Goal: Task Accomplishment & Management: Complete application form

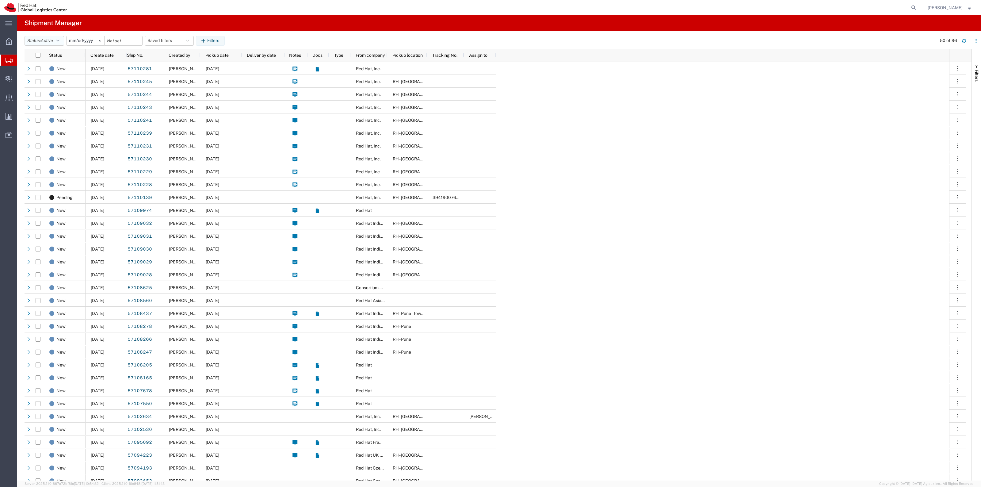
click at [55, 44] on button "Status: Active" at bounding box center [45, 41] width 40 height 10
click at [50, 132] on span "Shipped" at bounding box center [60, 132] width 71 height 10
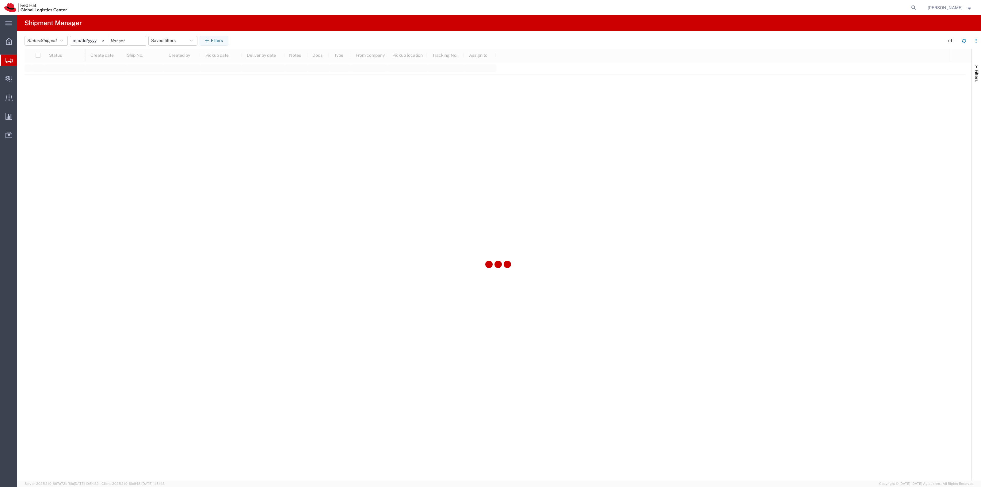
click at [86, 40] on input "[DATE]" at bounding box center [89, 40] width 38 height 9
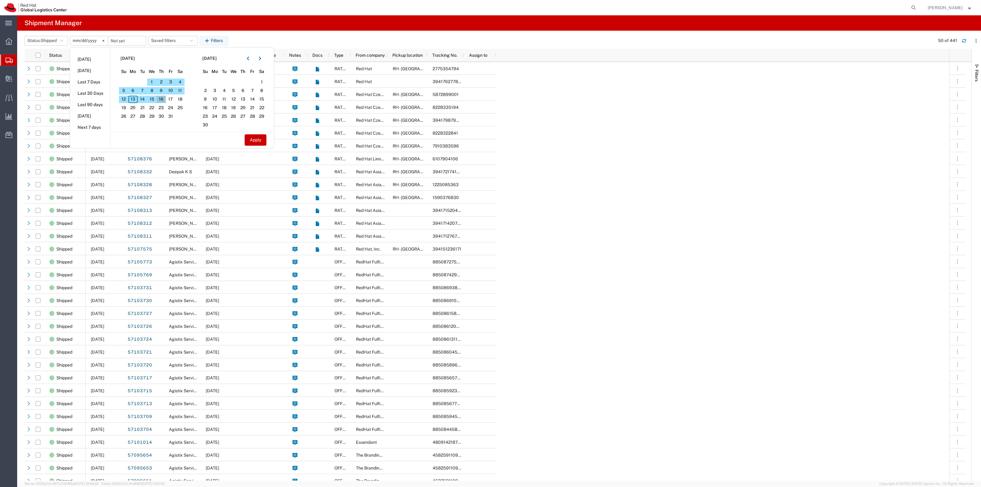
click at [160, 99] on span "16" at bounding box center [162, 99] width 10 height 7
click at [266, 145] on button "Apply" at bounding box center [256, 139] width 22 height 11
type input "[DATE]"
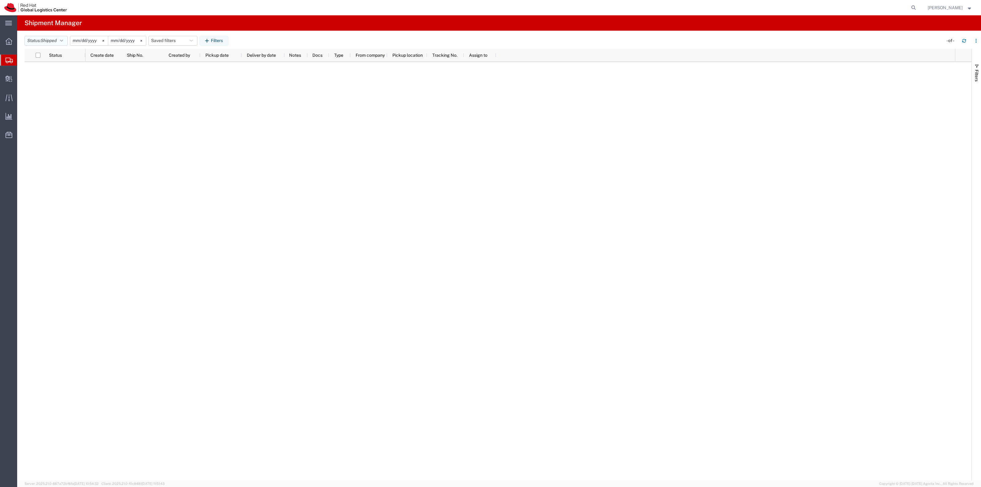
click at [63, 42] on icon "button" at bounding box center [61, 41] width 3 height 4
click at [57, 74] on span "All" at bounding box center [60, 73] width 71 height 10
click at [218, 36] on button "Filters" at bounding box center [203, 41] width 29 height 10
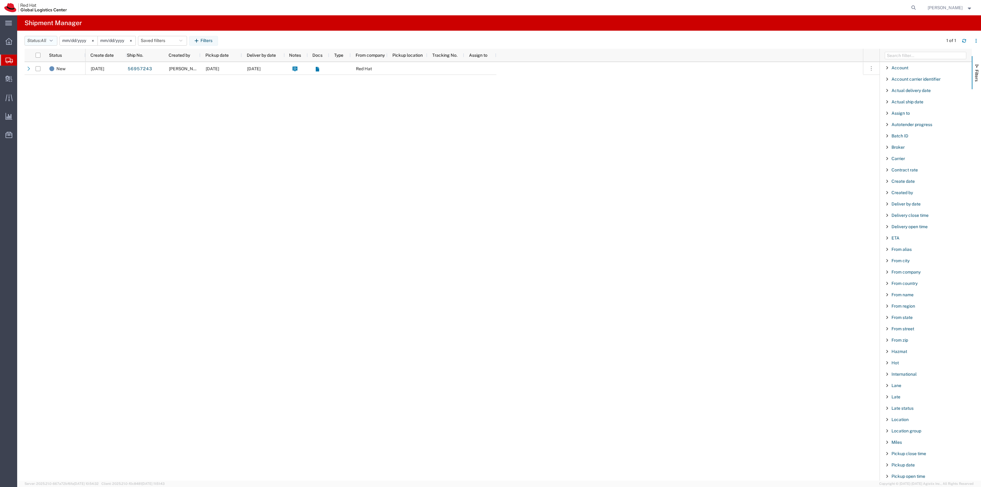
click at [43, 40] on span "All" at bounding box center [44, 40] width 6 height 5
click at [71, 42] on input "[DATE]" at bounding box center [79, 40] width 38 height 9
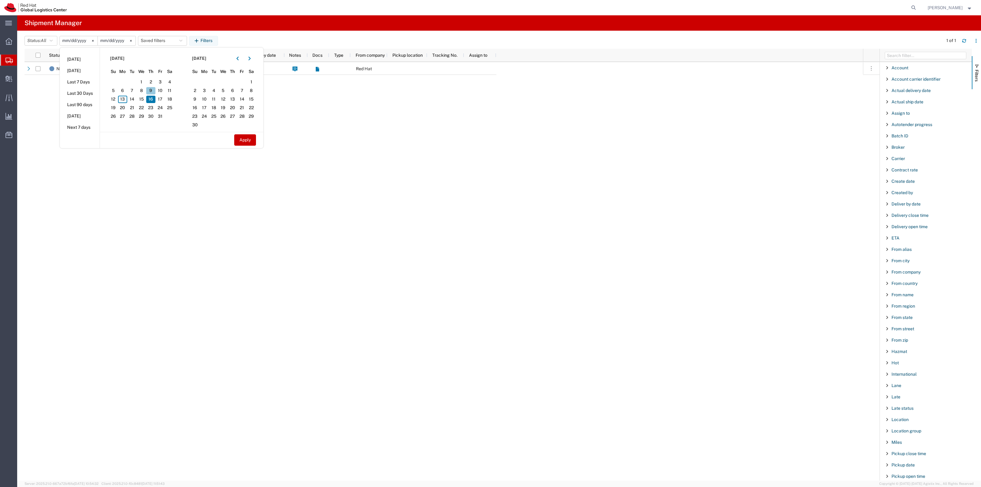
click at [154, 92] on span "9" at bounding box center [151, 90] width 10 height 7
click at [248, 140] on button "Apply" at bounding box center [245, 139] width 22 height 11
type input "[DATE]"
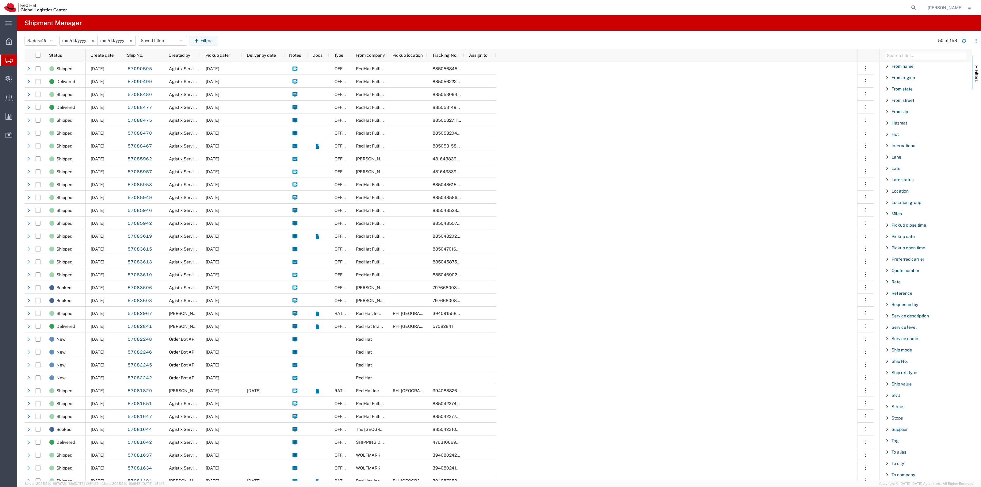
scroll to position [306, 0]
click at [902, 421] on span "To name" at bounding box center [899, 419] width 17 height 5
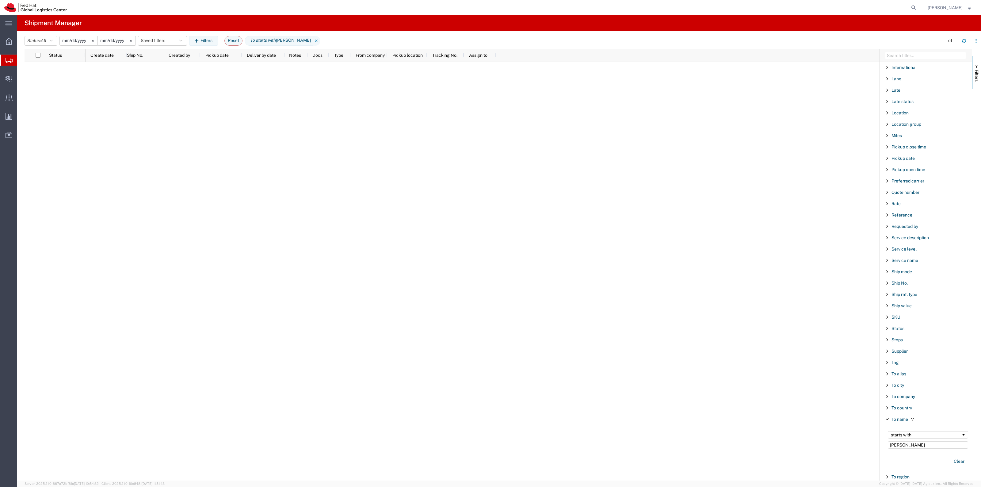
type input "[PERSON_NAME]"
click at [71, 40] on input "[DATE]" at bounding box center [79, 40] width 38 height 9
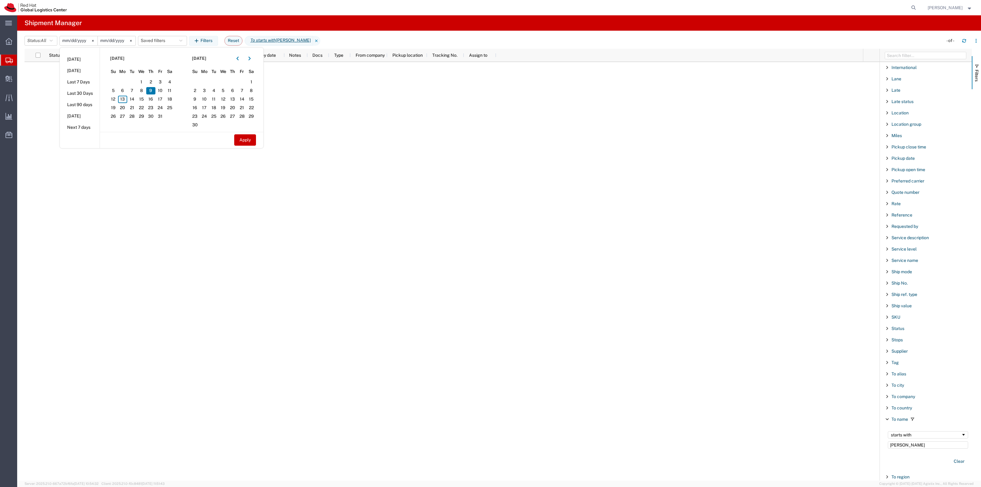
click at [110, 39] on input "[DATE]" at bounding box center [117, 40] width 38 height 9
click at [162, 89] on span "10" at bounding box center [160, 90] width 10 height 7
click at [246, 142] on button "Apply" at bounding box center [245, 139] width 22 height 11
type input "[DATE]"
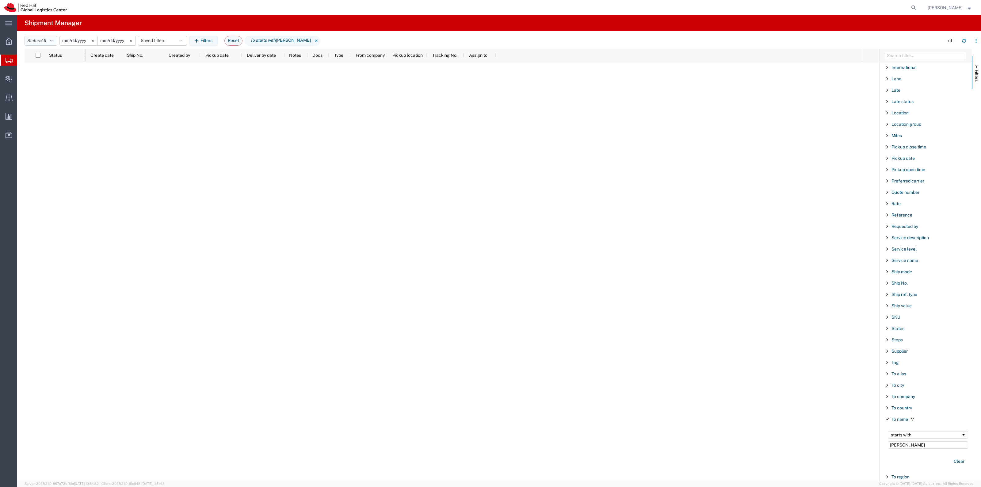
click at [50, 38] on button "Status: All" at bounding box center [41, 41] width 33 height 10
click at [64, 59] on span "Booked" at bounding box center [60, 57] width 71 height 10
click at [87, 43] on input "[DATE]" at bounding box center [88, 40] width 38 height 9
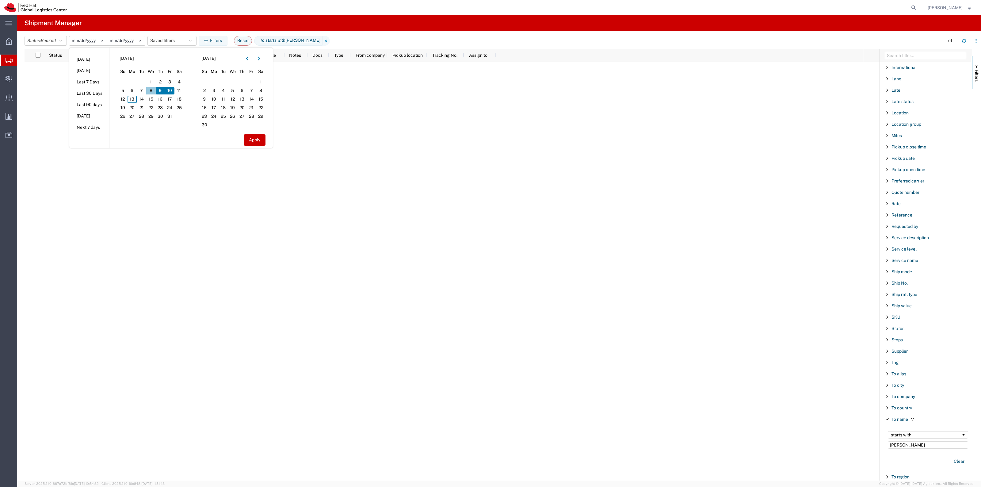
click at [151, 90] on span "8" at bounding box center [151, 90] width 10 height 7
click at [251, 140] on button "Apply" at bounding box center [255, 139] width 22 height 11
type input "[DATE]"
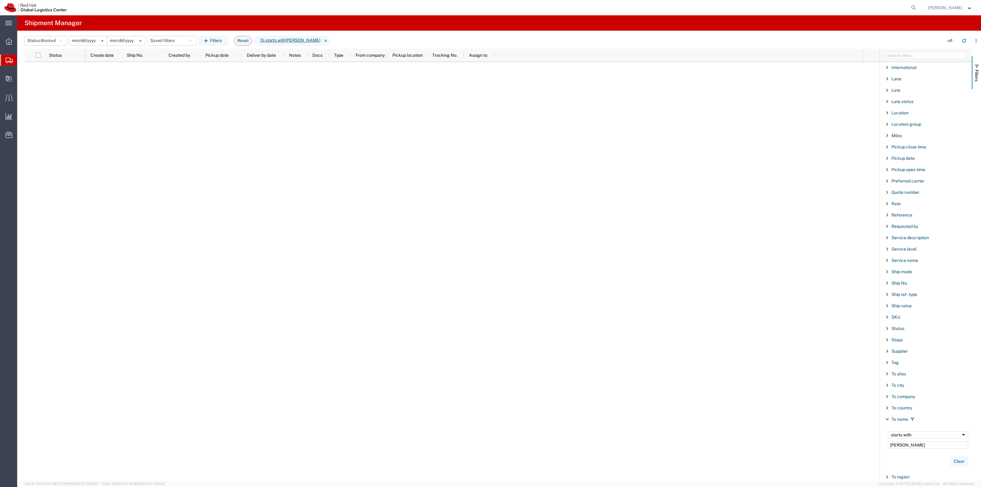
click at [953, 462] on button "Clear" at bounding box center [959, 461] width 18 height 10
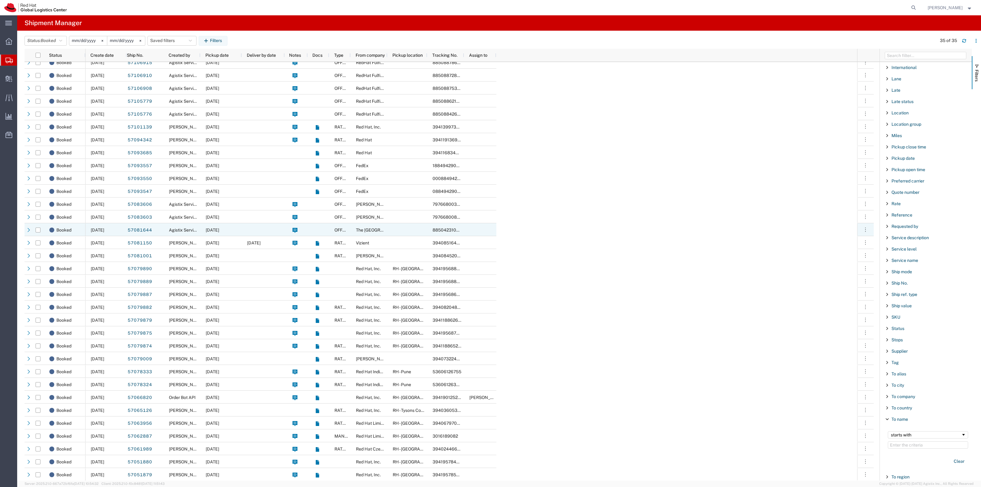
scroll to position [32, 0]
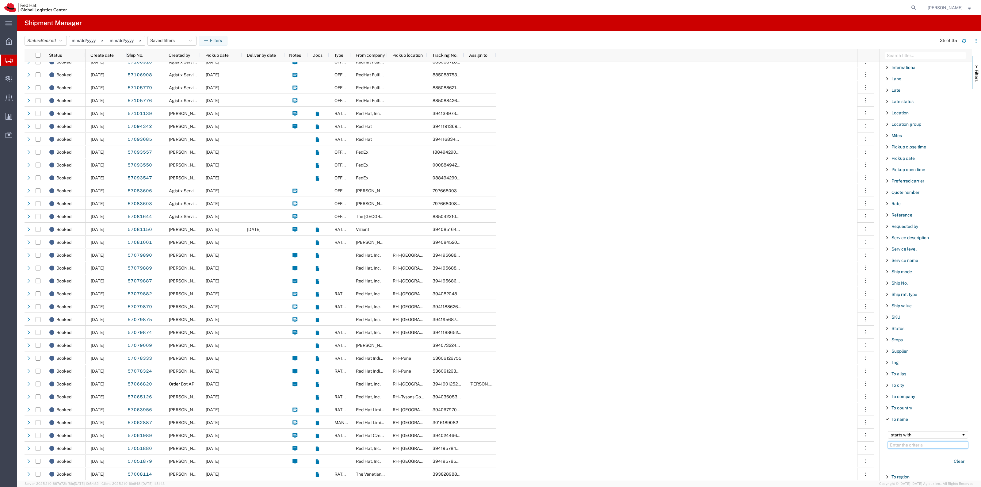
click at [906, 448] on input "Filter Value" at bounding box center [928, 444] width 80 height 7
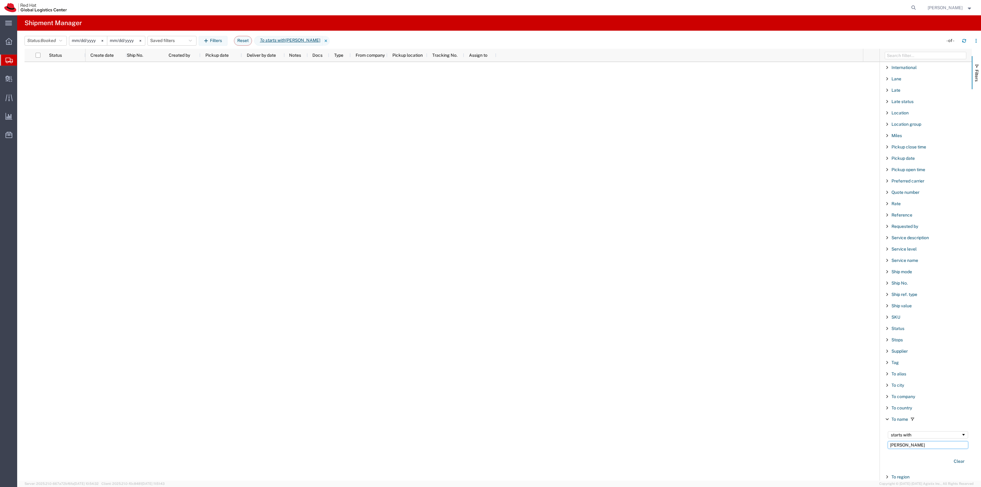
type input "[PERSON_NAME]"
click at [92, 43] on input "[DATE]" at bounding box center [88, 40] width 38 height 9
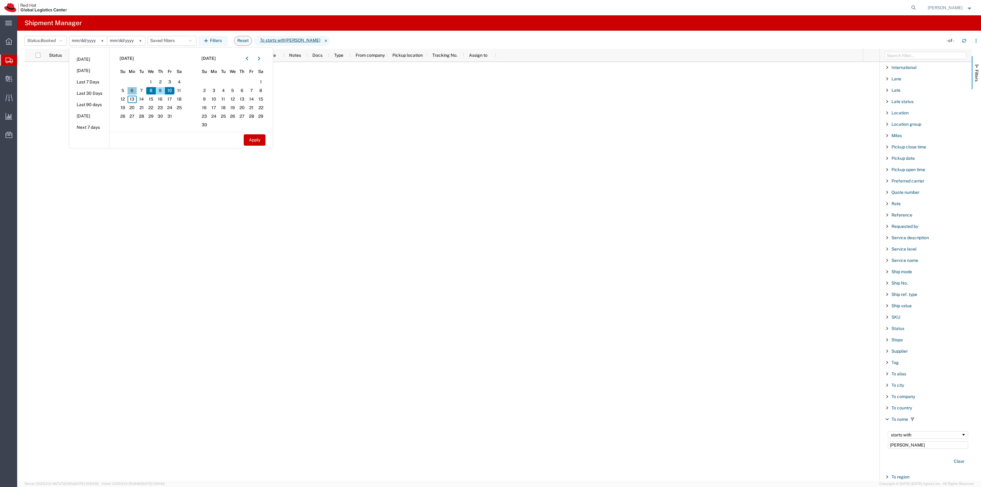
click at [135, 94] on span "6" at bounding box center [132, 90] width 10 height 7
click at [255, 142] on button "Apply" at bounding box center [255, 139] width 22 height 11
type input "[DATE]"
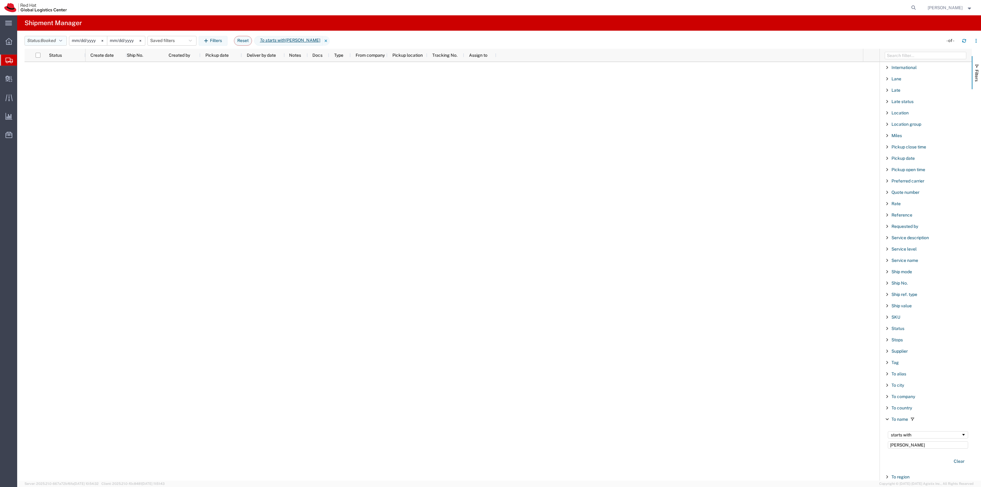
click at [62, 44] on button "Status: Booked" at bounding box center [46, 41] width 42 height 10
click at [52, 76] on span "All" at bounding box center [60, 73] width 71 height 10
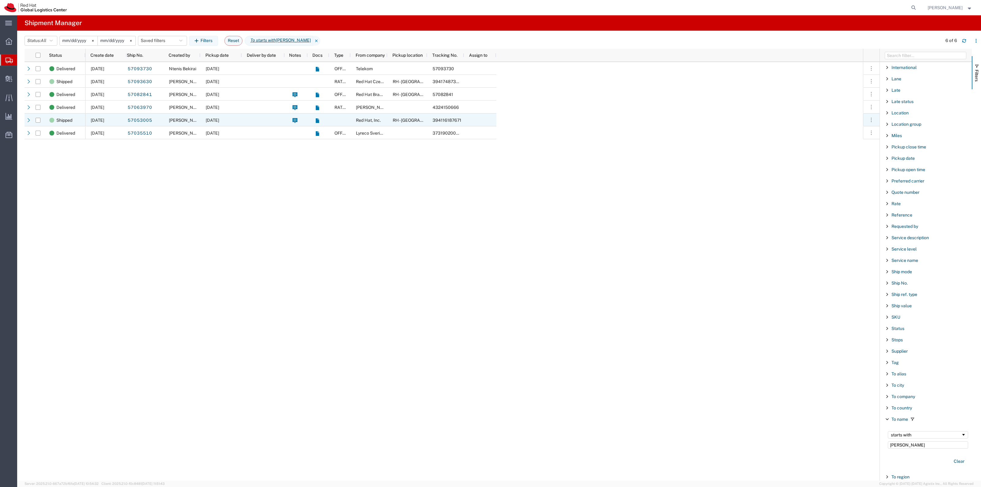
click at [217, 121] on span "[DATE]" at bounding box center [212, 120] width 13 height 5
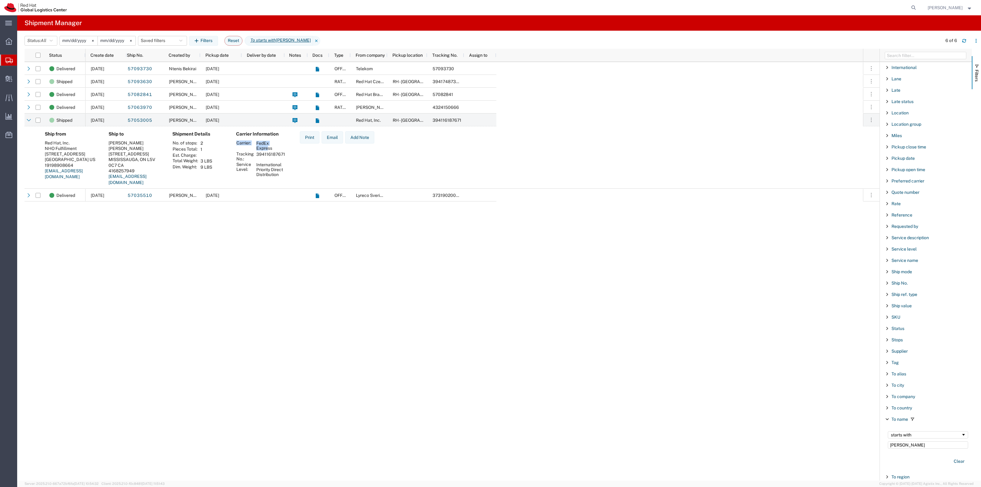
drag, startPoint x: 287, startPoint y: 152, endPoint x: 246, endPoint y: 156, distance: 41.9
click at [268, 151] on div "Carrier Information Carrier: FedEx Express Tracking No.: 394116187671 Service L…" at bounding box center [263, 160] width 64 height 59
click at [243, 157] on th "Tracking No.:" at bounding box center [245, 156] width 18 height 10
drag, startPoint x: 289, startPoint y: 154, endPoint x: 264, endPoint y: 154, distance: 24.5
click at [264, 154] on div "Carrier Information Carrier: FedEx Express Tracking No.: 394116187671 Service L…" at bounding box center [263, 160] width 64 height 59
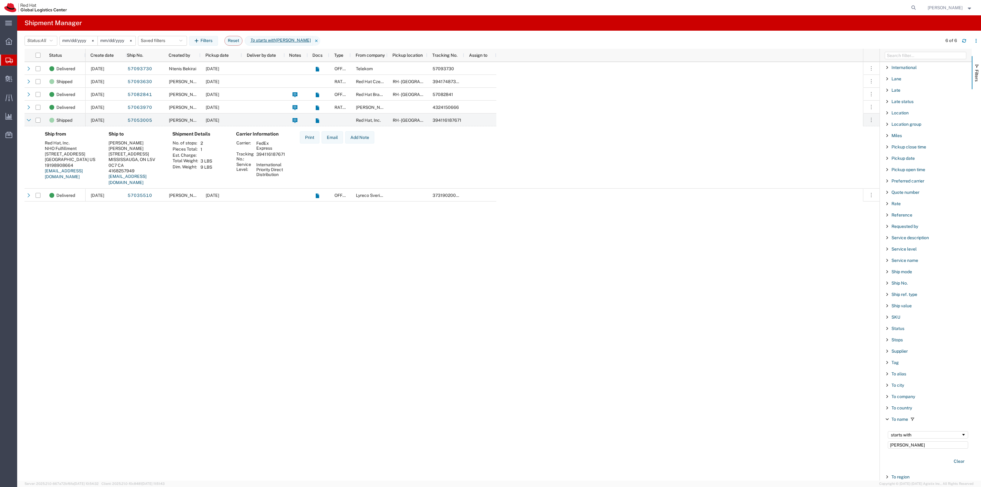
click at [261, 154] on td "394116187671" at bounding box center [270, 156] width 33 height 10
drag, startPoint x: 257, startPoint y: 155, endPoint x: 272, endPoint y: 155, distance: 14.7
click at [272, 155] on td "394116187671" at bounding box center [270, 156] width 33 height 10
drag, startPoint x: 255, startPoint y: 155, endPoint x: 284, endPoint y: 158, distance: 29.3
click at [284, 158] on td "394116187671" at bounding box center [270, 156] width 33 height 10
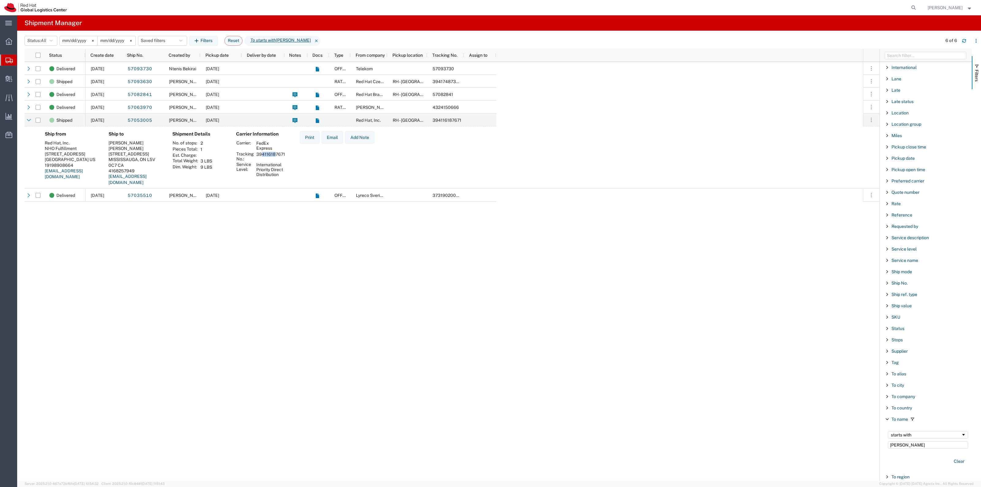
copy td "394116187671"
click at [918, 8] on icon at bounding box center [913, 7] width 9 height 9
paste input "393750479596"
type input "393750479596"
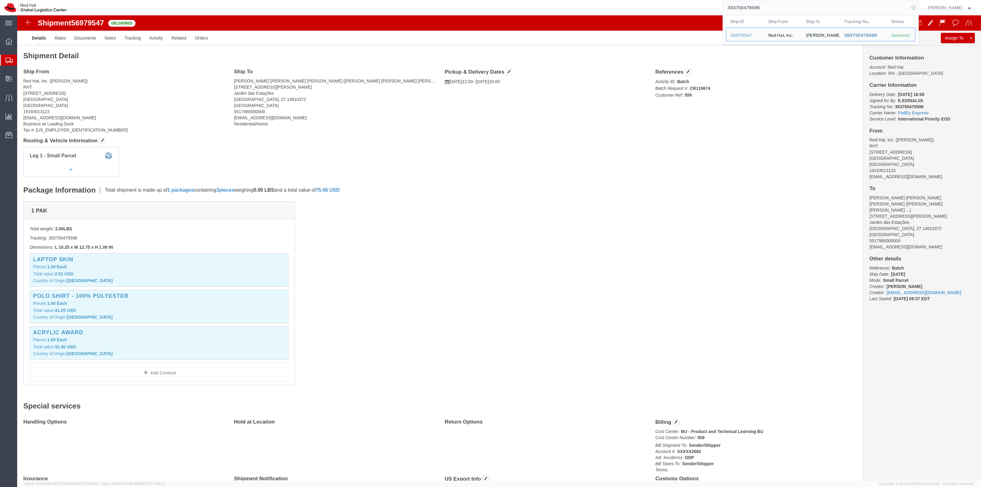
click at [918, 11] on icon at bounding box center [913, 7] width 9 height 9
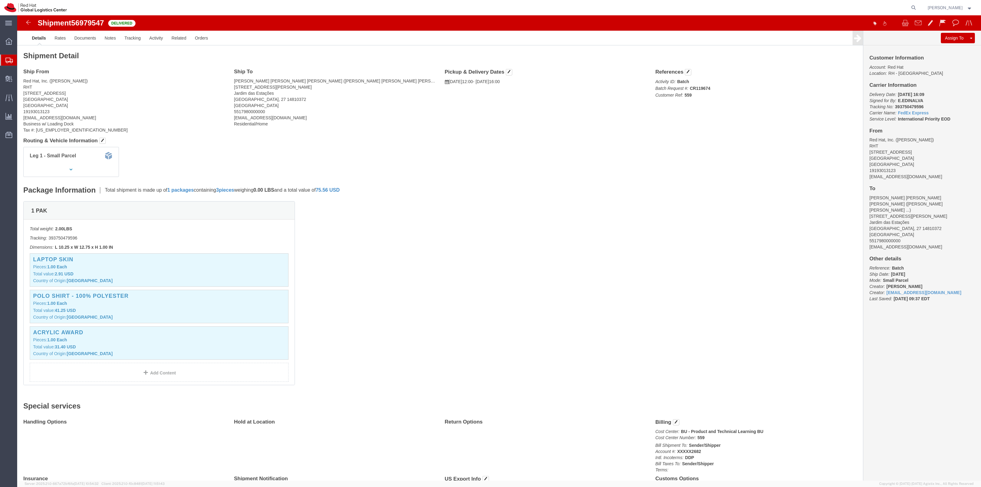
click at [0, 0] on span "Create Shipment" at bounding box center [0, 0] width 0 height 0
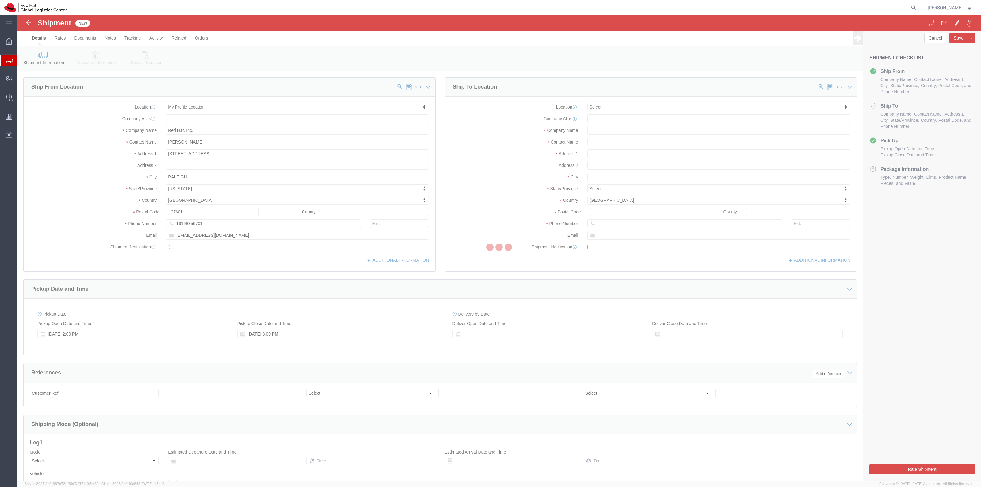
select select
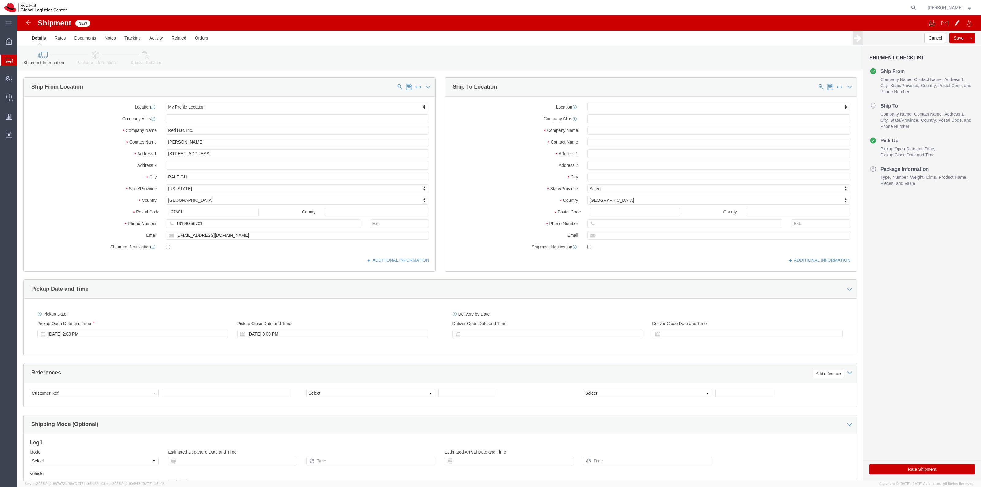
drag, startPoint x: 567, startPoint y: 120, endPoint x: 575, endPoint y: 117, distance: 8.5
click div "Location My Profile Location [GEOGRAPHIC_DATA] - [GEOGRAPHIC_DATA] - [GEOGRAPHI…"
click input "text"
type input "[PERSON_NAME]"
click input "[PERSON_NAME]"
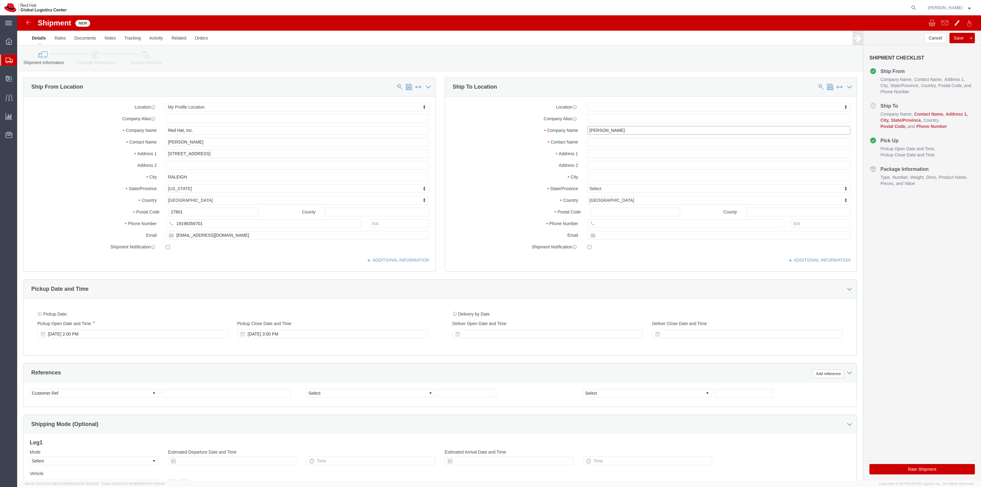
click input "[PERSON_NAME]"
click input "text"
paste input "[PERSON_NAME]"
type input "[PERSON_NAME]"
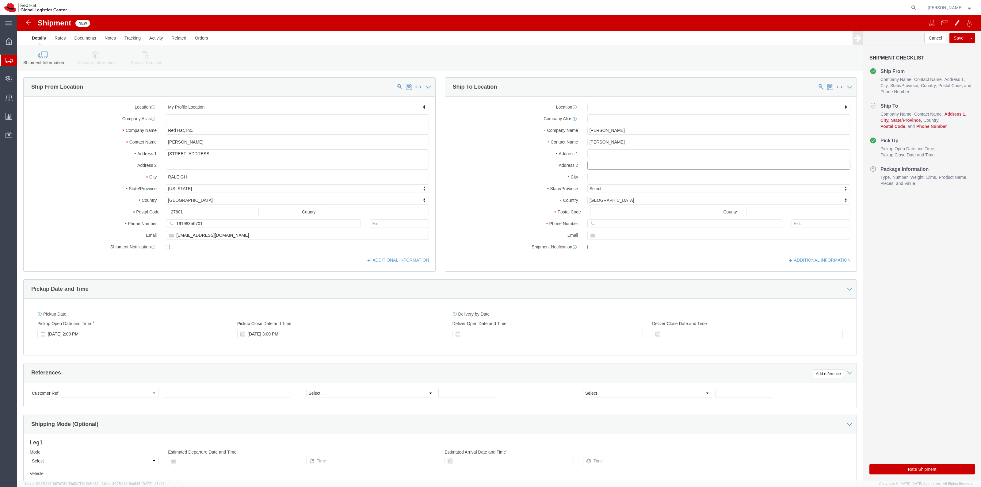
click input "text"
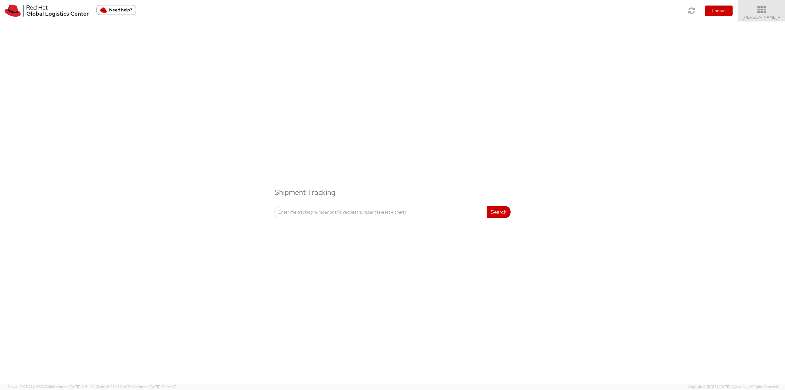
click at [764, 9] on icon at bounding box center [762, 10] width 54 height 9
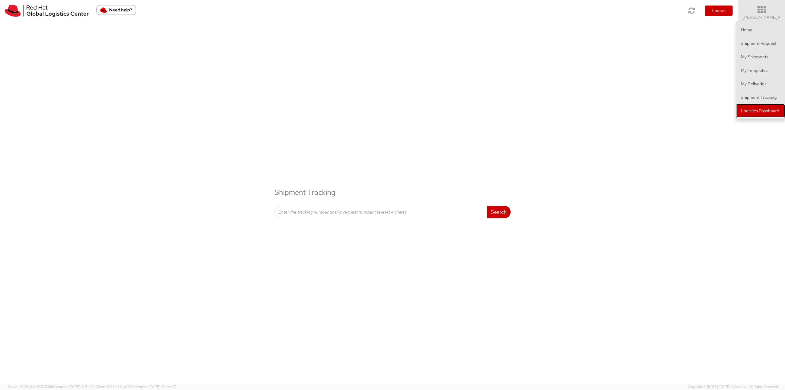
click at [755, 112] on link "Logistics Dashboard" at bounding box center [760, 110] width 49 height 13
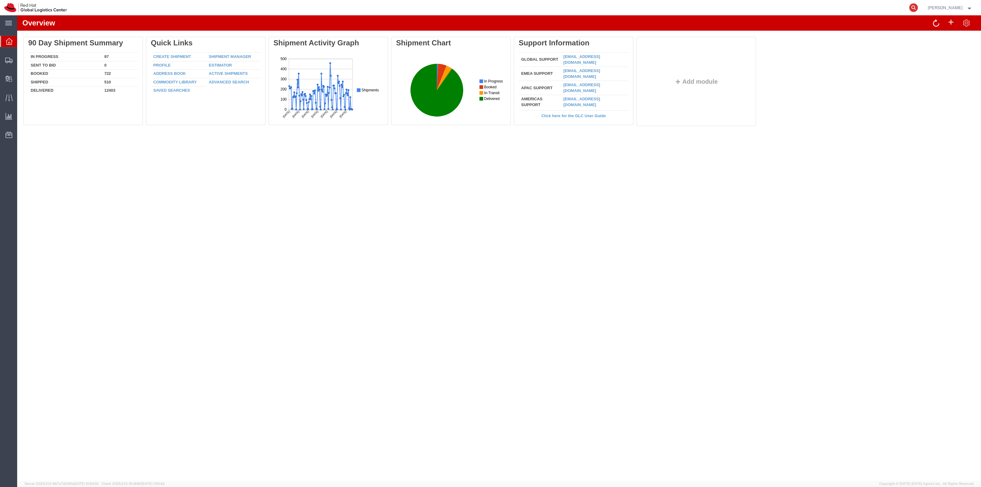
click at [918, 10] on icon at bounding box center [913, 7] width 9 height 9
paste input "393750479596"
type input "393750479596"
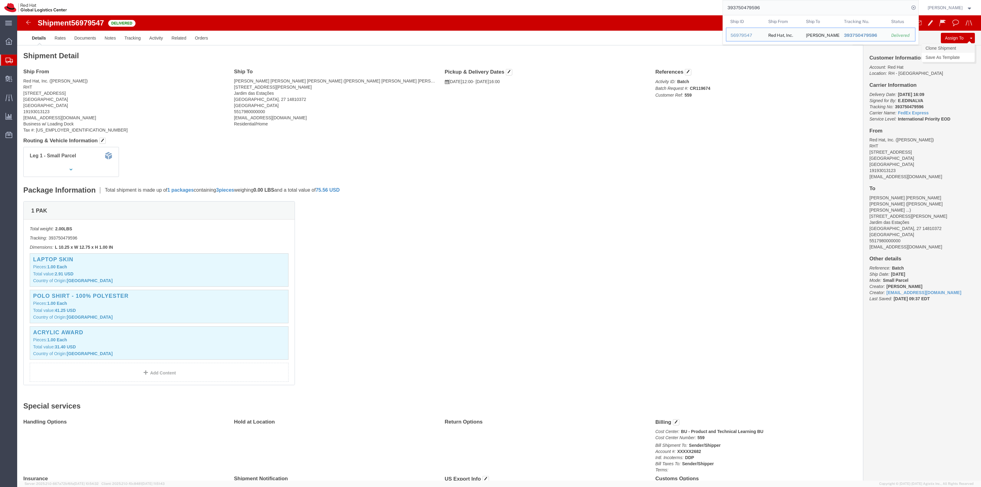
click link "Clone Shipment"
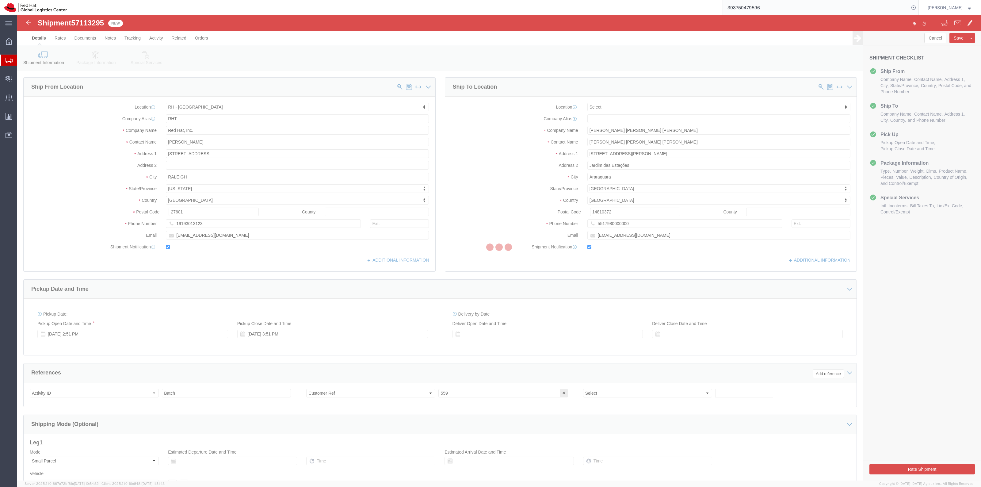
select select "38014"
select select
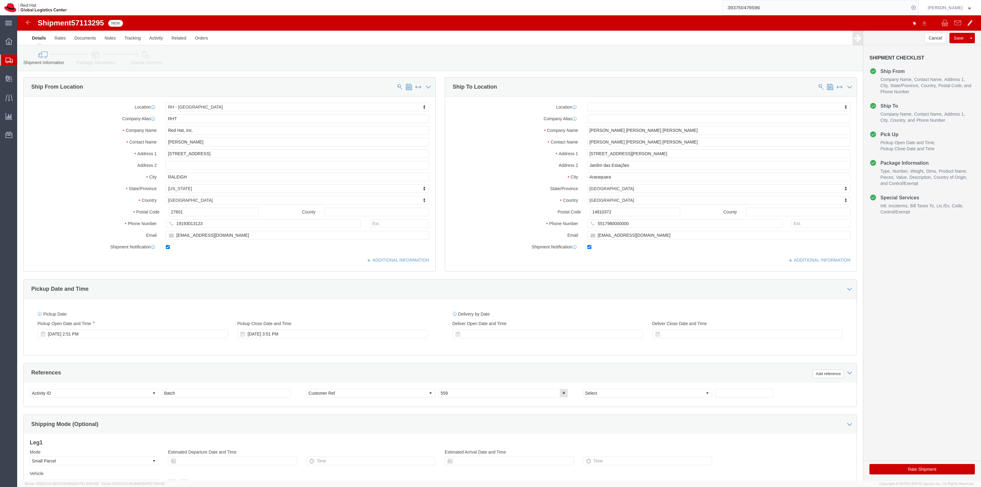
click link "Package Information"
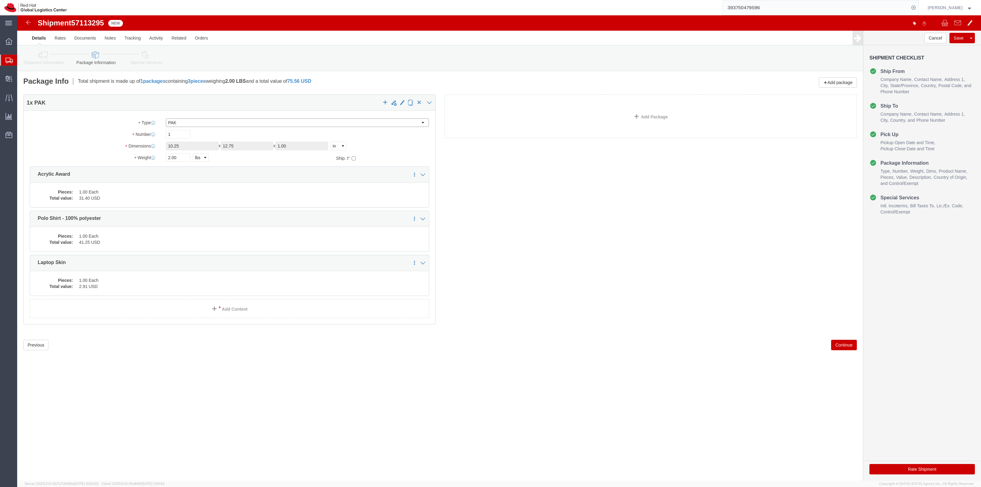
click select "Select Case(s) Crate(s) Envelope Large Box Medium Box PAK Skid(s) Small Box Tub…"
select select "ENV"
click select "Select Case(s) Crate(s) Envelope Large Box Medium Box PAK Skid(s) Small Box Tub…"
select select
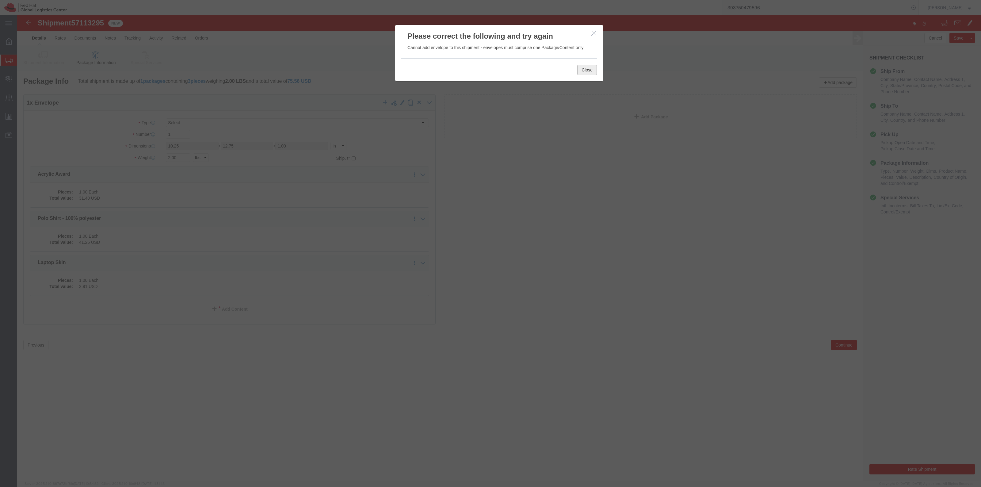
click button "Close"
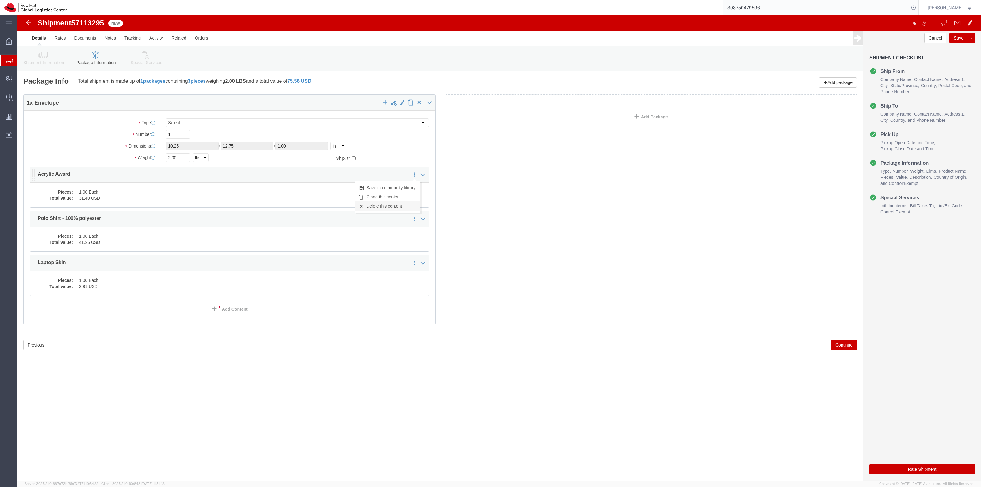
click link "Delete this content"
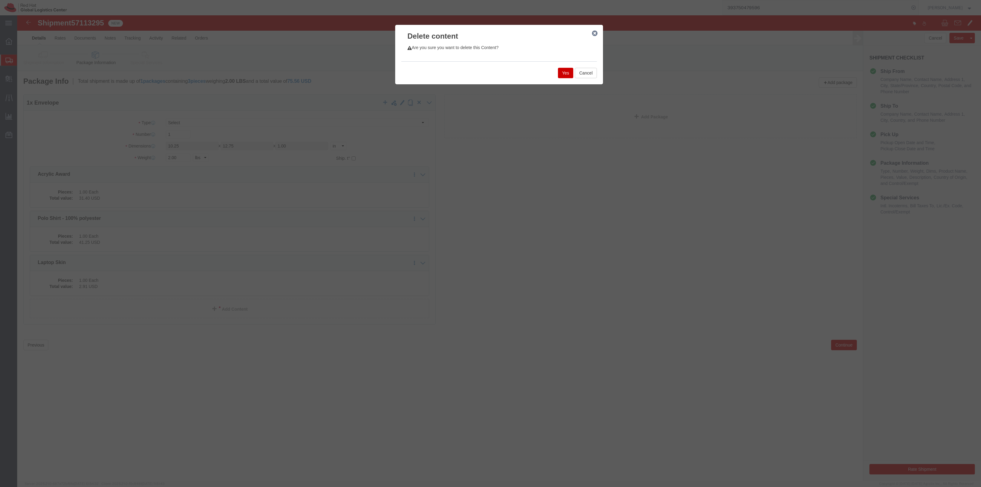
click button "Yes"
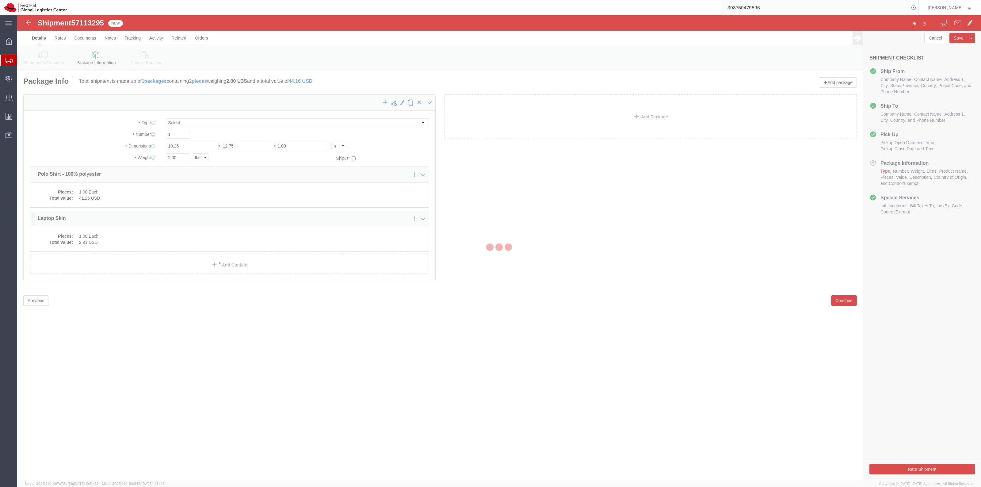
select select "YRPK"
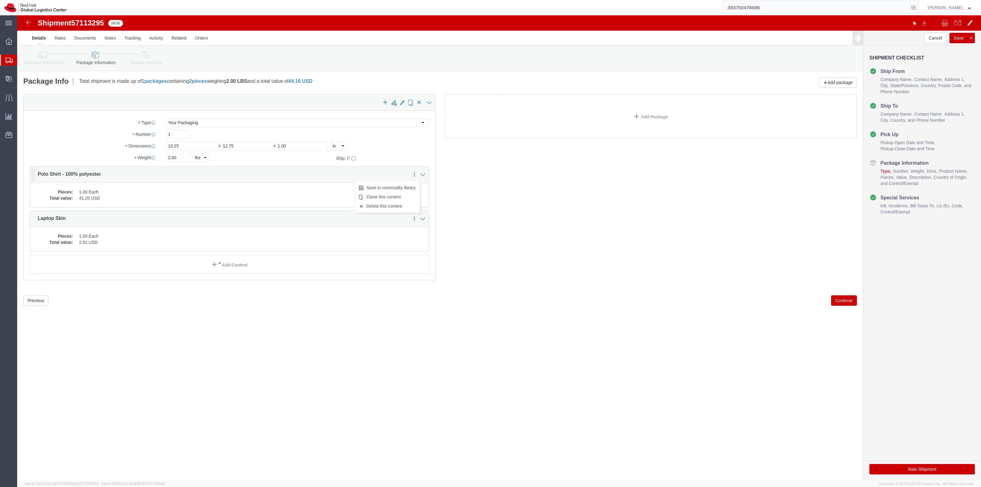
click icon
click link "Delete this content"
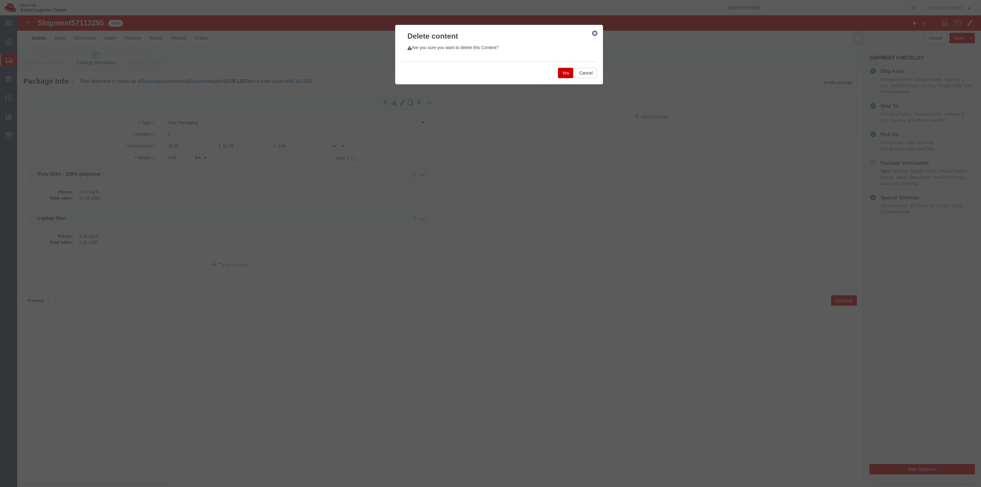
click button "Yes"
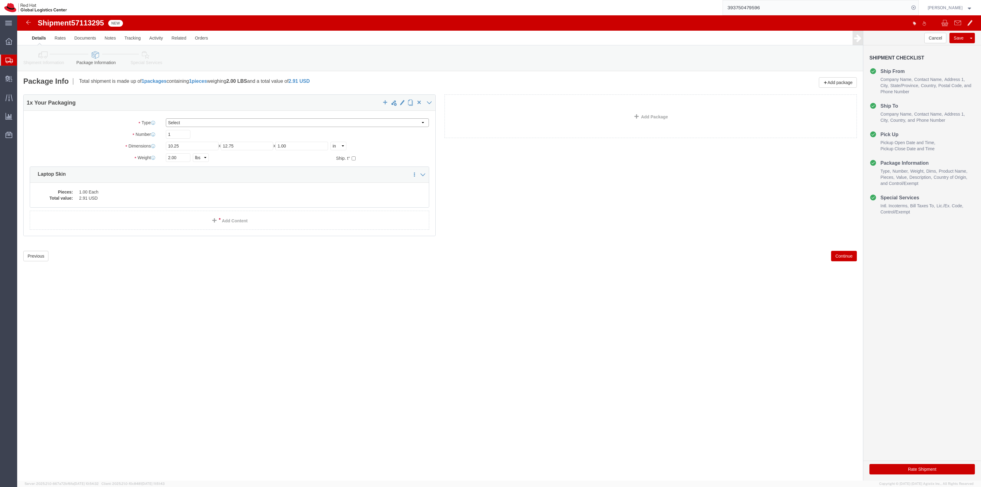
click select "Select Case(s) Crate(s) Envelope Large Box Medium Box PAK Skid(s) Small Box Tub…"
select select "ENV"
click select "Select Case(s) Crate(s) Envelope Large Box Medium Box PAK Skid(s) Small Box Tub…"
type input "9.50"
type input "12.50"
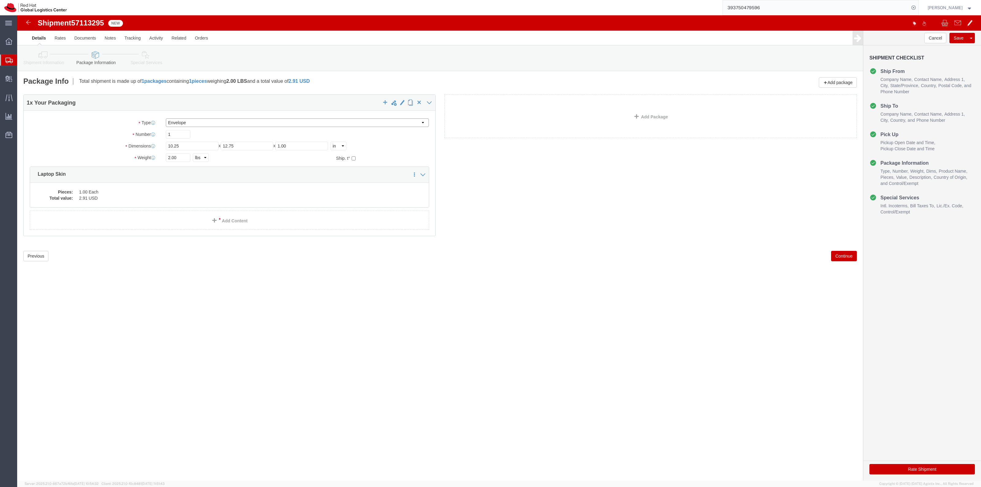
type input "0.25"
type input "1"
click button "Save"
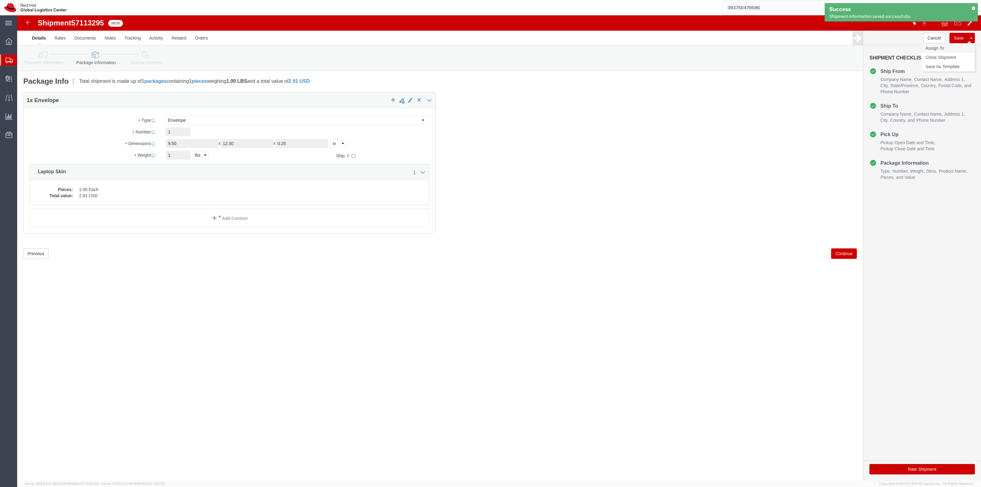
click link "Assign To"
select select
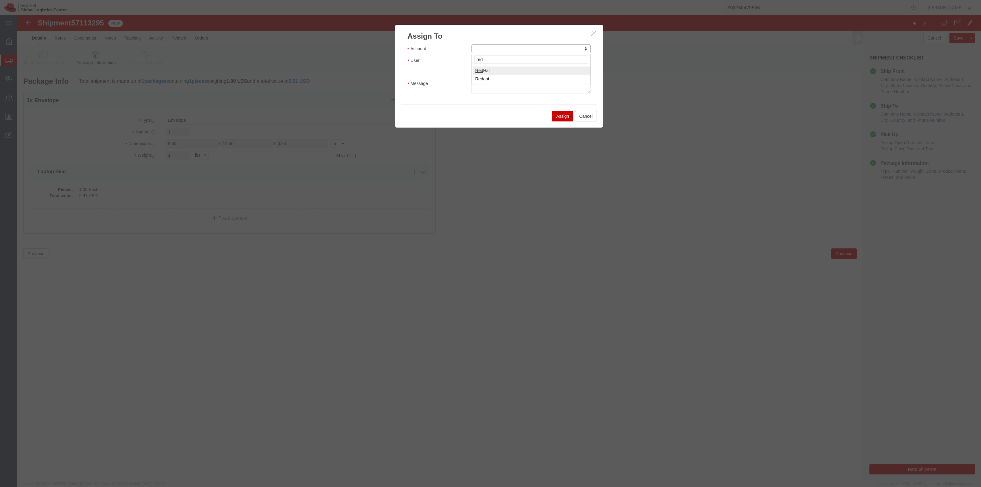
type input "red"
select select "104821"
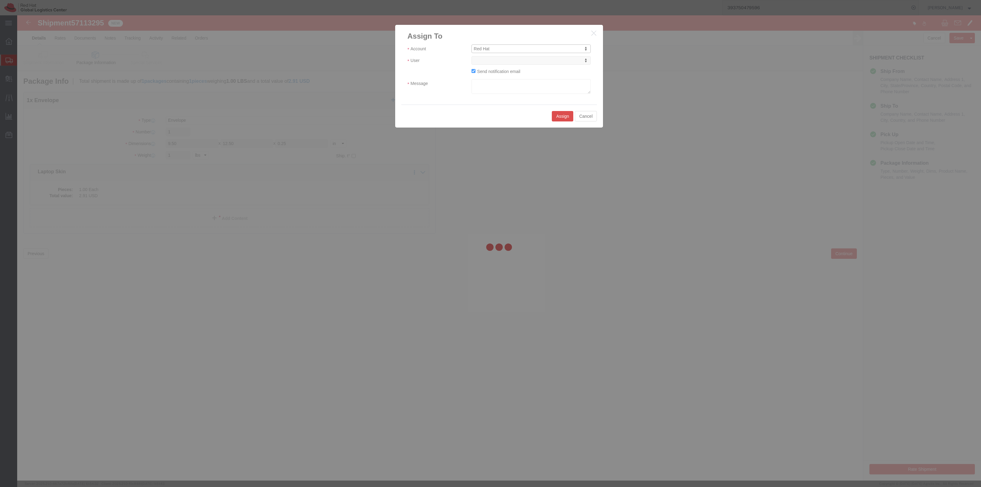
select select
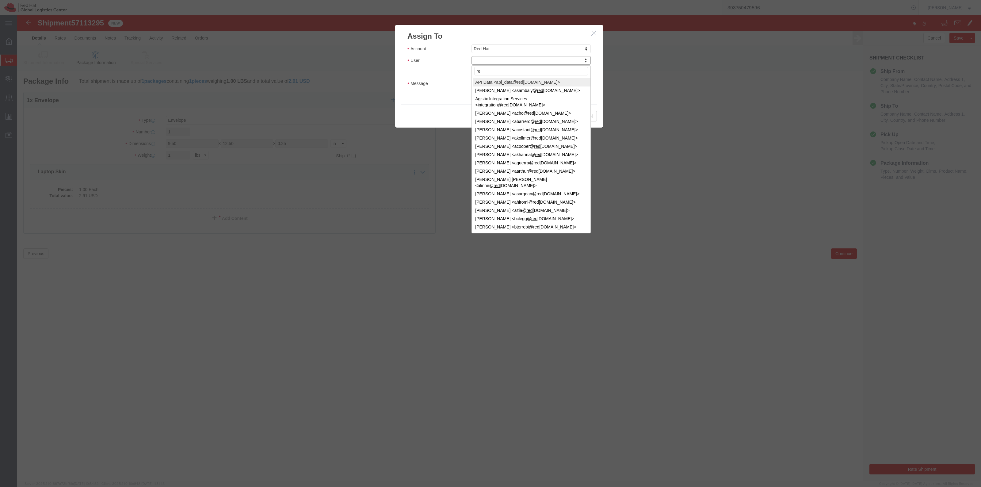
type input "r"
type input "kirk"
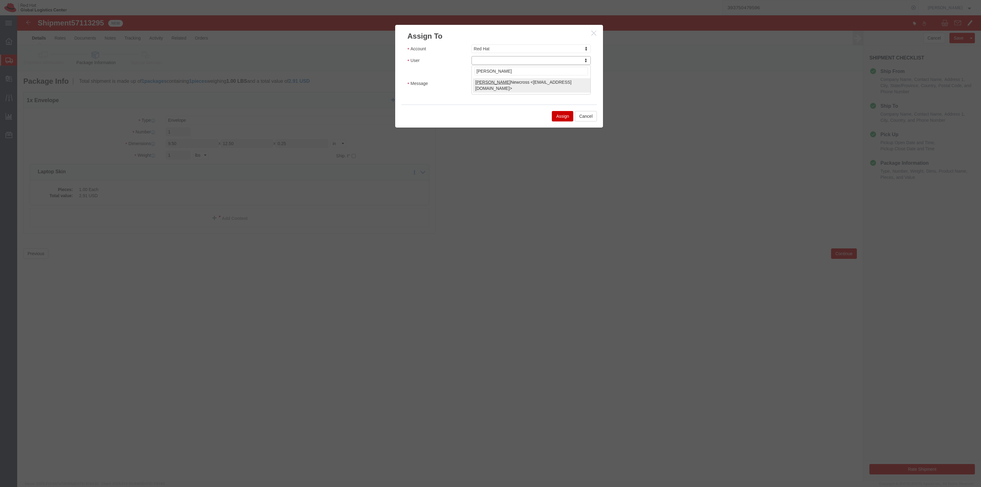
select select "17189"
type textarea "Request from an email that matt is going to keep bothering about...."
click button "Assign"
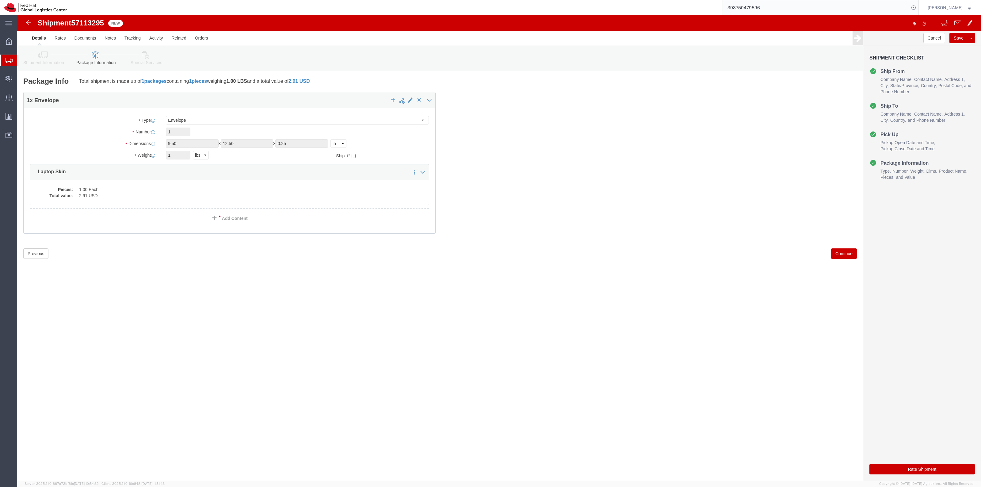
click at [0, 0] on span "Shipment Manager" at bounding box center [0, 0] width 0 height 0
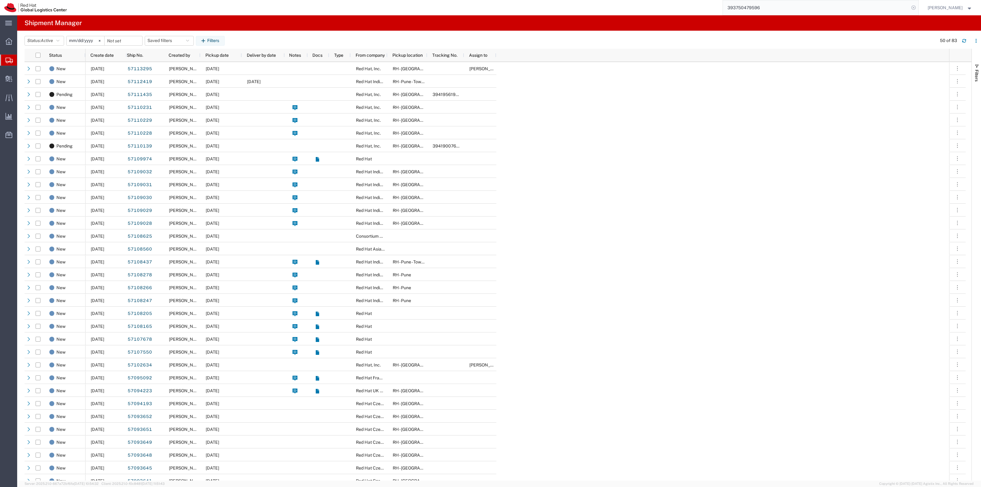
click at [918, 7] on icon at bounding box center [913, 7] width 9 height 9
click at [917, 9] on icon at bounding box center [913, 7] width 9 height 9
paste input "53605588046"
type input "53605588046"
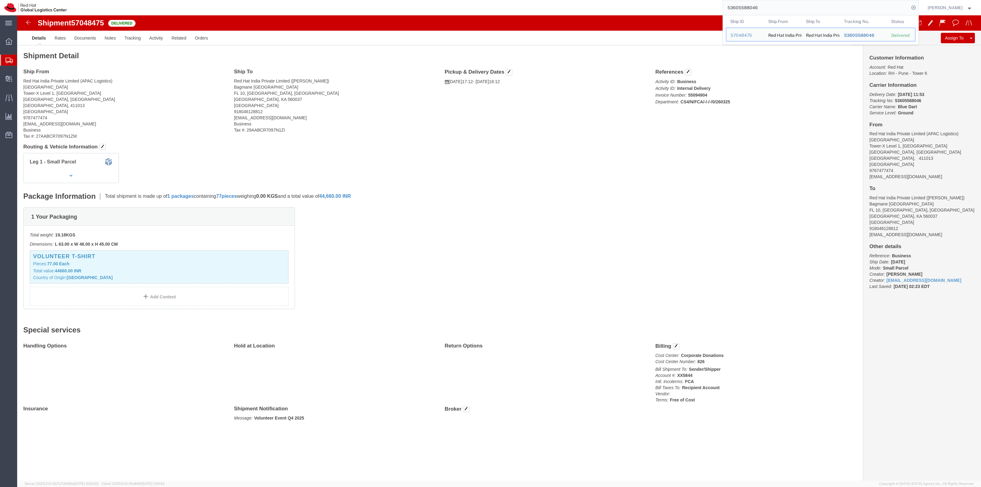
drag, startPoint x: 726, startPoint y: 13, endPoint x: 704, endPoint y: 10, distance: 22.3
click at [706, 10] on div "53605588046 Ship ID Ship From Ship To Tracking Nu. Status Ship ID 57048475 Ship…" at bounding box center [494, 7] width 847 height 15
drag, startPoint x: 785, startPoint y: 8, endPoint x: 696, endPoint y: 1, distance: 89.1
click at [699, 2] on div "1010104911600011020300394118862670 Sorry, no exact match found Try to find item…" at bounding box center [494, 7] width 847 height 15
type input "394118862670"
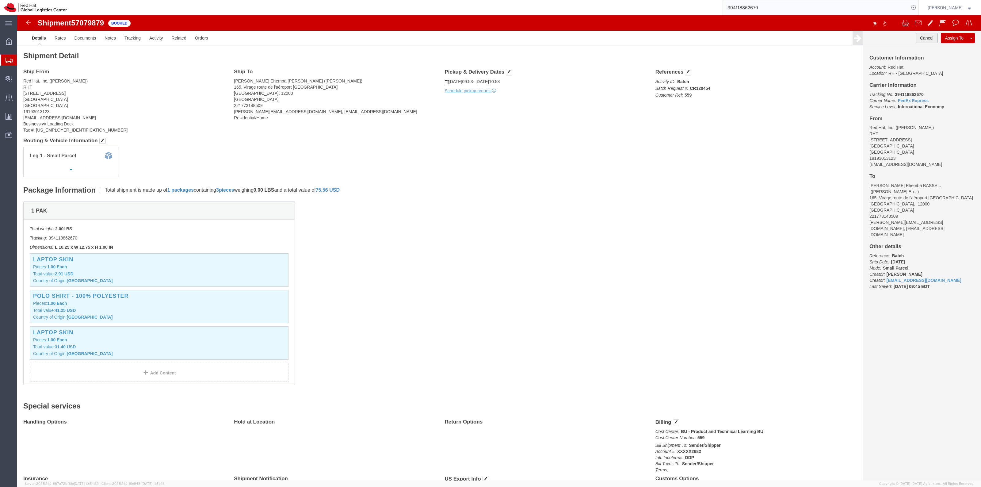
click button "Cancel"
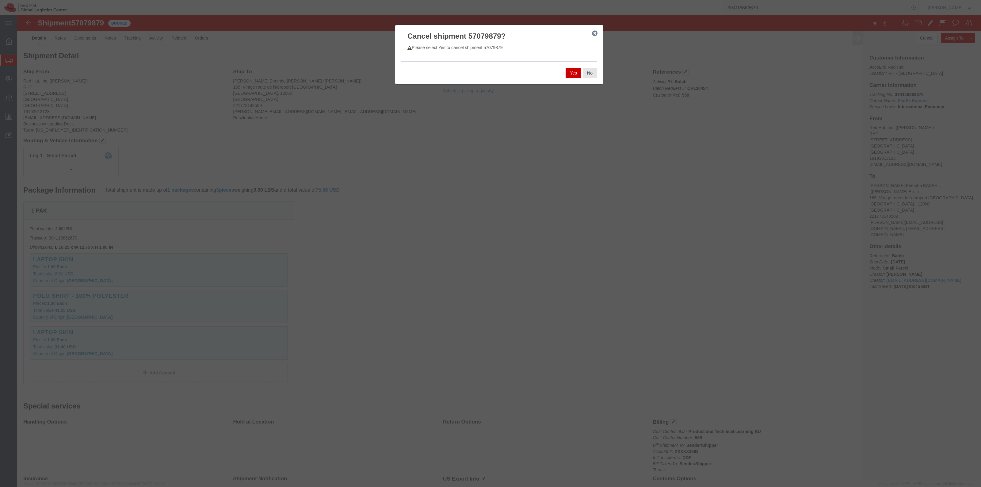
click button "Yes"
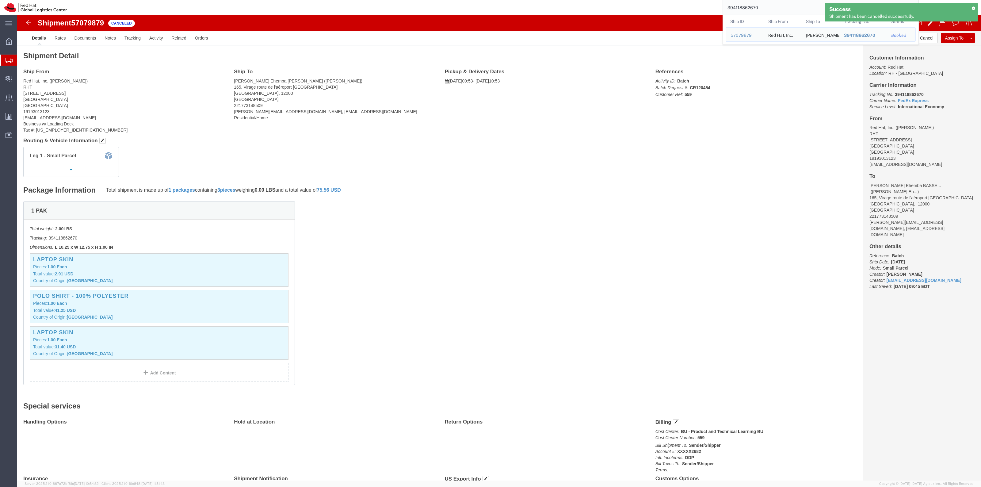
drag, startPoint x: 770, startPoint y: 9, endPoint x: 713, endPoint y: 2, distance: 57.8
click at [713, 2] on div "394118862670 Ship ID Ship From Ship To Tracking Nu. Status Ship ID 57079879 Shi…" at bounding box center [494, 7] width 847 height 15
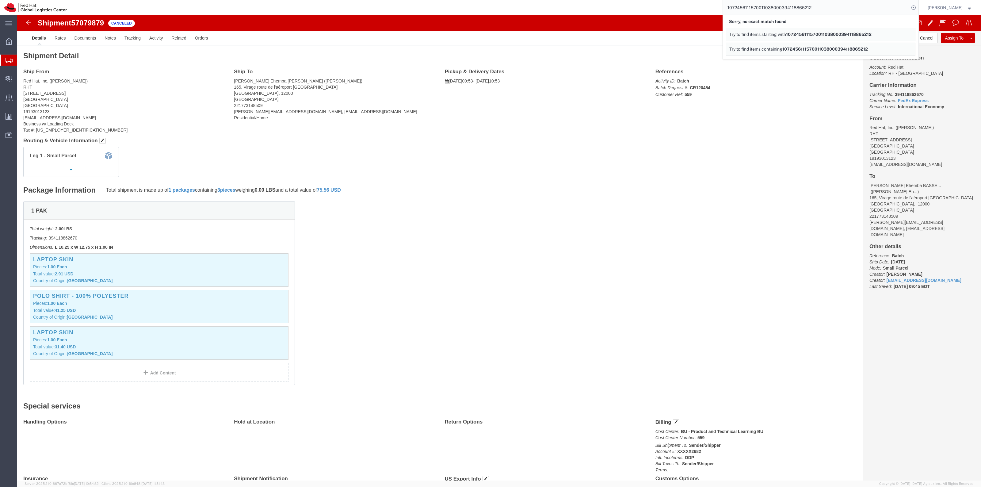
drag, startPoint x: 788, startPoint y: 9, endPoint x: 732, endPoint y: 7, distance: 55.8
click at [732, 7] on input "1072456111570011038000394118865212" at bounding box center [816, 7] width 186 height 15
type input "394118865212"
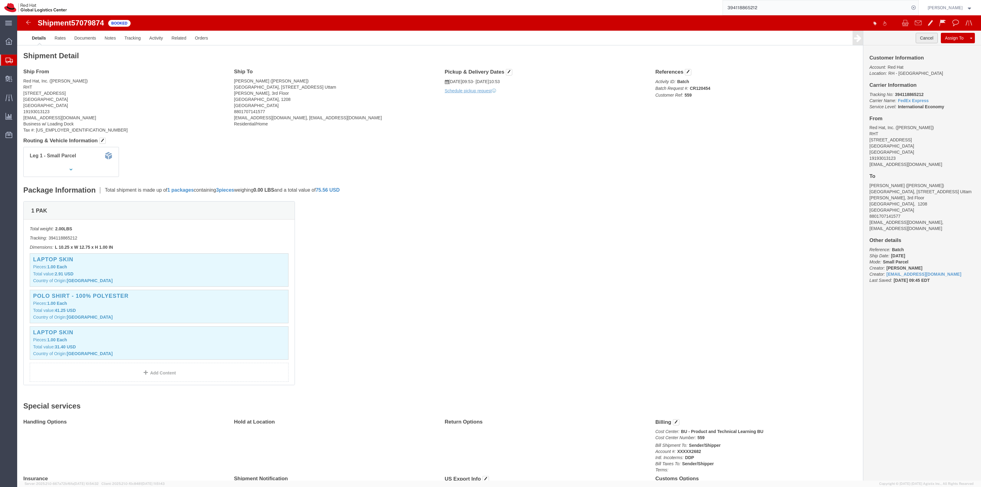
click button "Cancel"
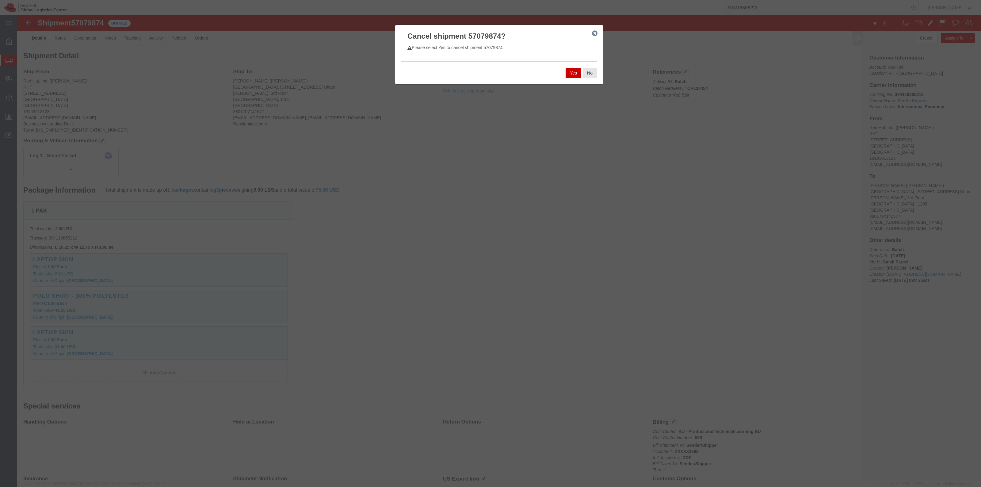
click button "Yes"
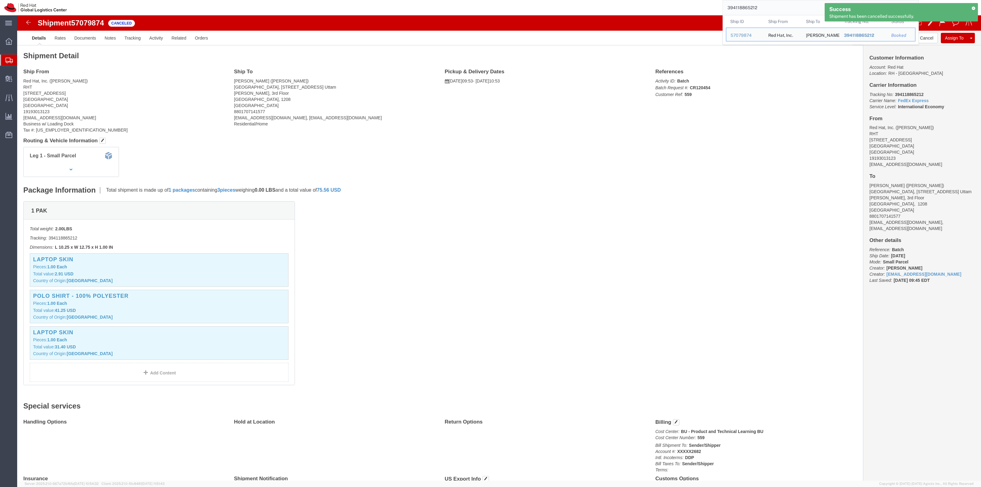
drag, startPoint x: 768, startPoint y: 8, endPoint x: 695, endPoint y: 5, distance: 73.6
click at [695, 5] on div "394118865212 Ship ID Ship From Ship To Tracking Nu. Status Ship ID 57079874 Shi…" at bounding box center [494, 7] width 847 height 15
drag, startPoint x: 787, startPoint y: 6, endPoint x: 706, endPoint y: 4, distance: 80.3
click at [710, 5] on div "1072456111400011000200394082048279 Sorry, no exact match found Try to find item…" at bounding box center [494, 7] width 847 height 15
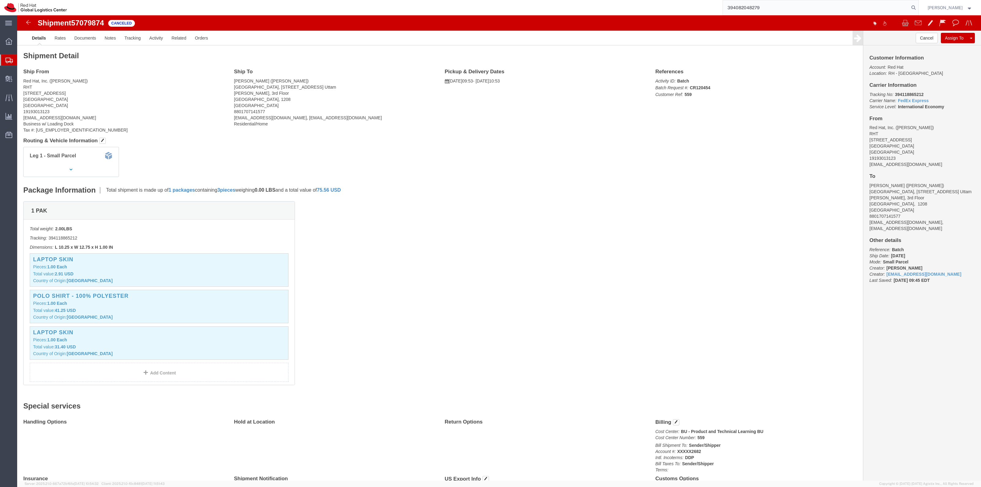
type input "394082048279"
click button "Cancel"
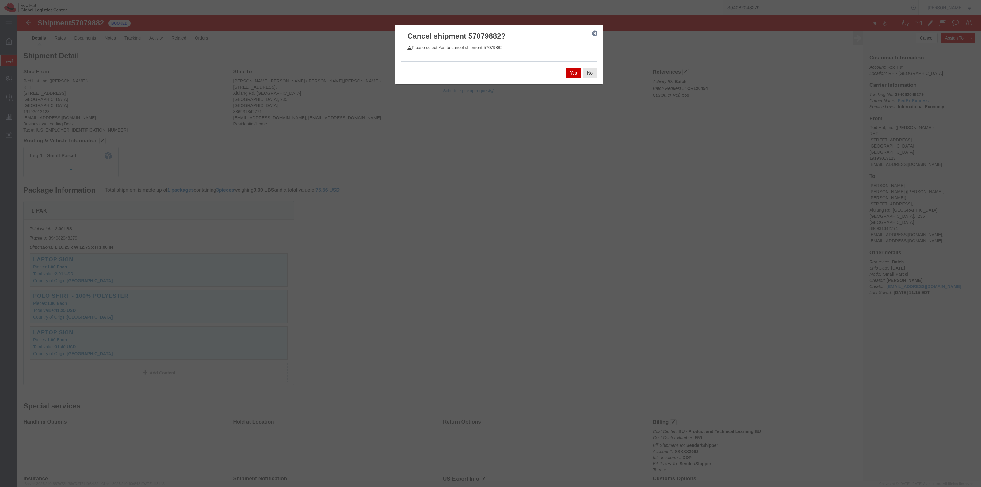
click button "Yes"
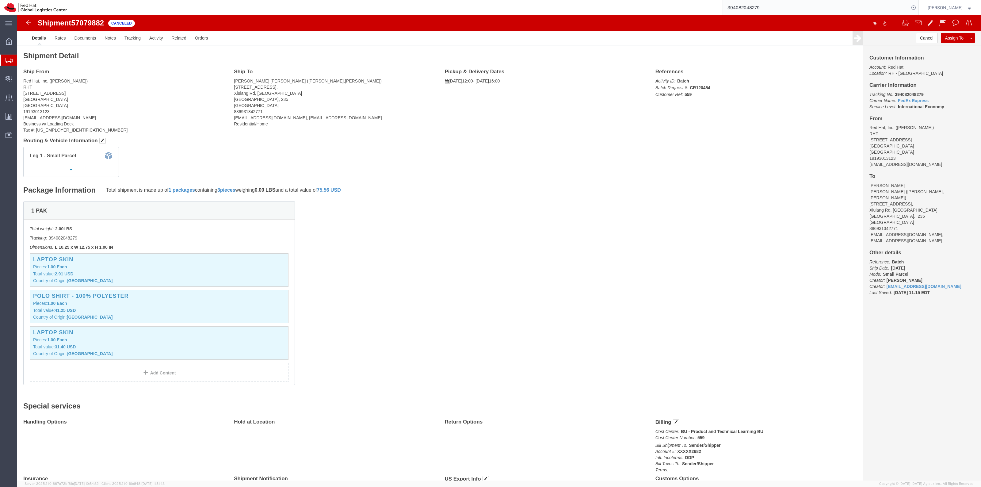
click at [0, 0] on span "Create Shipment" at bounding box center [0, 0] width 0 height 0
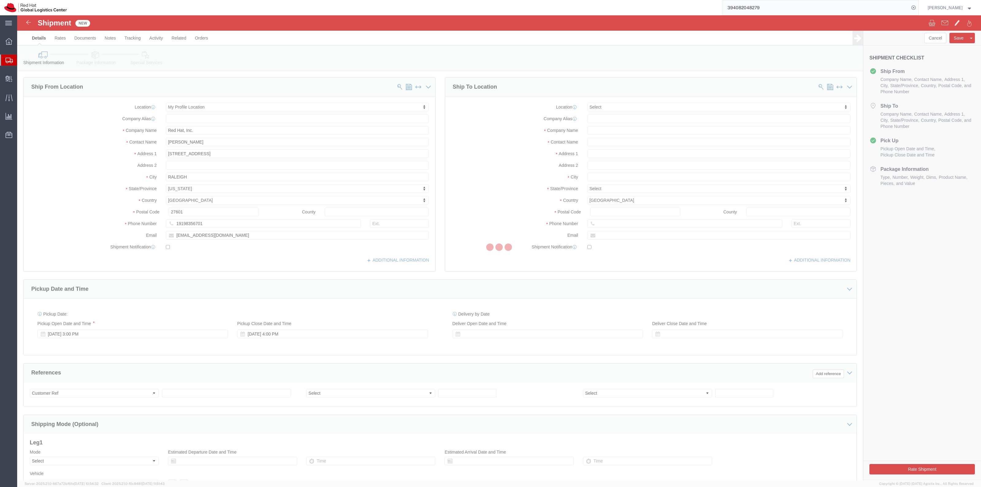
select select
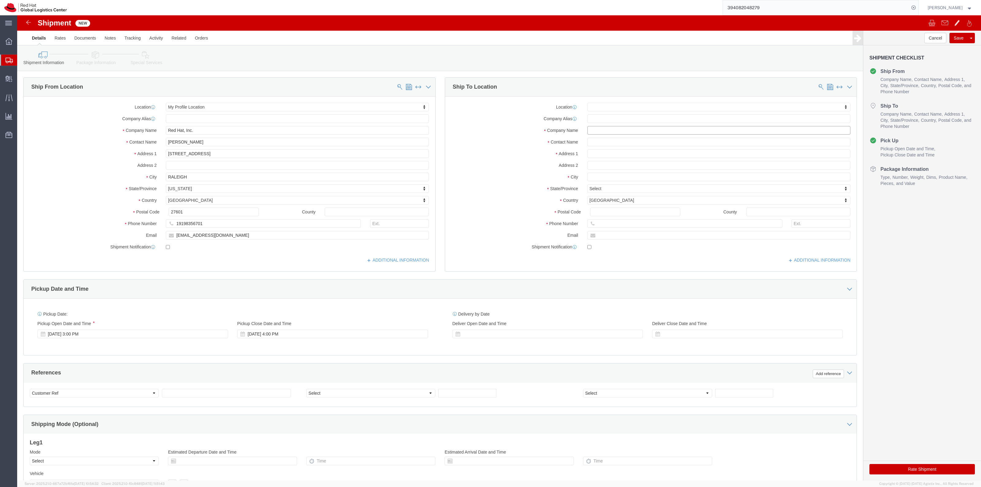
click input "text"
paste input "Natasha Sawyer"
type input "Natasha Sawyer"
click input "text"
paste input "Natasha Sawyer"
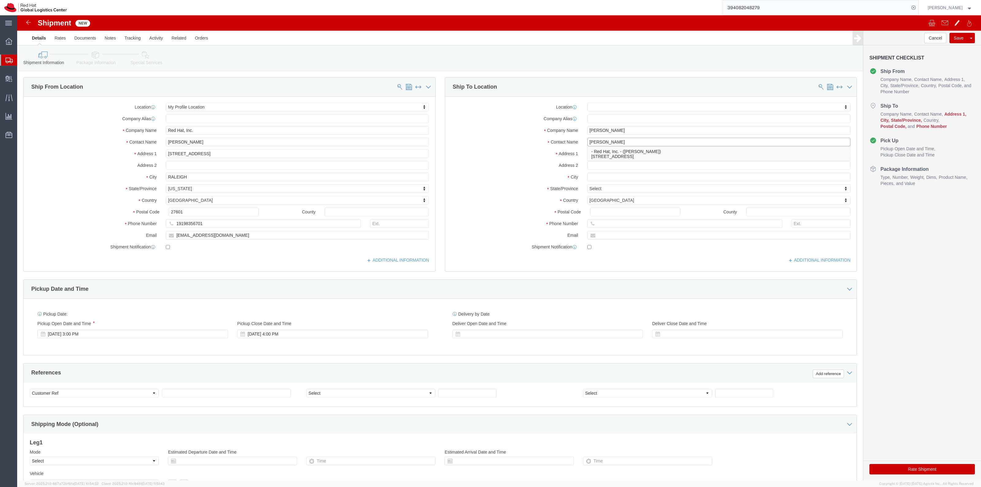
type input "Natasha Sawyer"
click input "text"
paste input "507 S Lincoln St."
type input "507 S Lincoln St."
select select
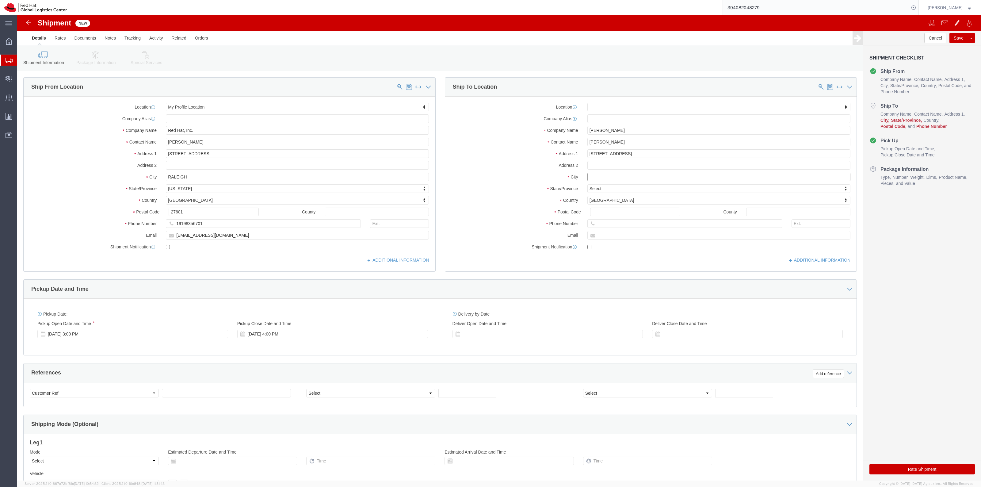
click input "text"
paste input "Coats"
type input "Coats"
select select
type input "north"
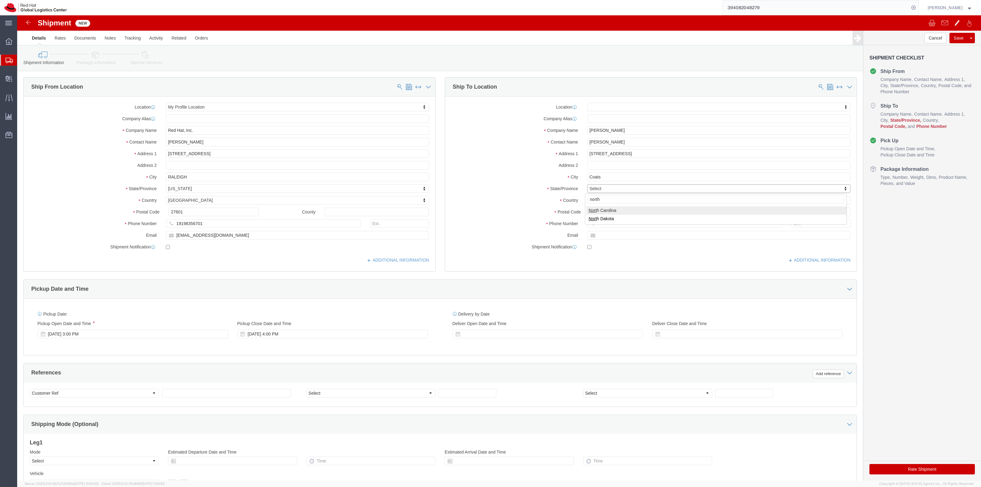
select select
select select "NC"
click div "Postal Code"
click input "Postal Code"
paste input "27521"
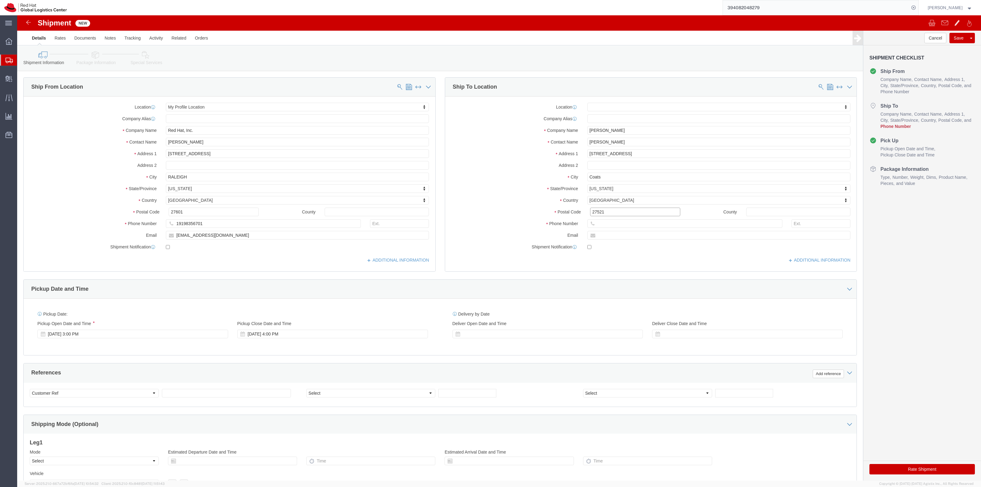
type input "27521"
select select
click input "text"
paste input "+1 603-777-0420"
click input "+1 603-777-0420"
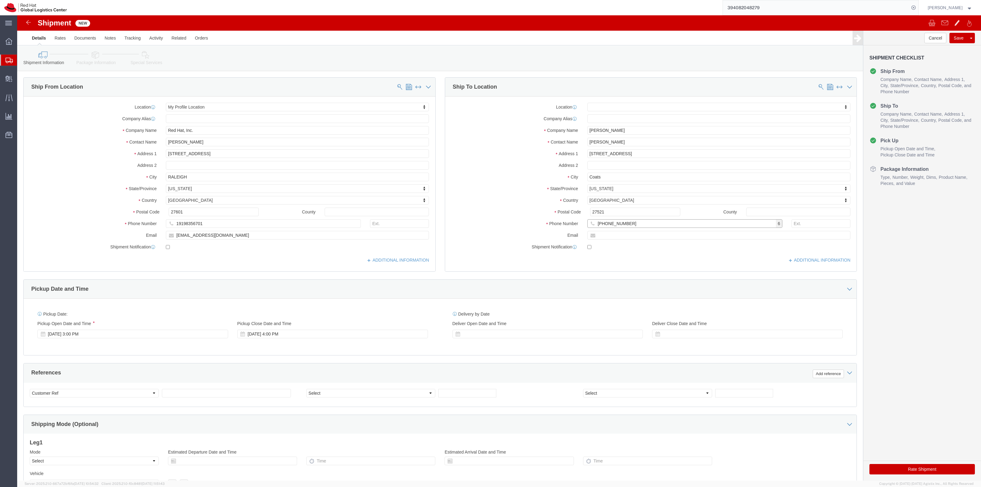
type input "1 603-777-0420"
click input "text"
paste input "nhalltru@redhat.com"
type input "nhalltru@redhat.com"
checkbox input "true"
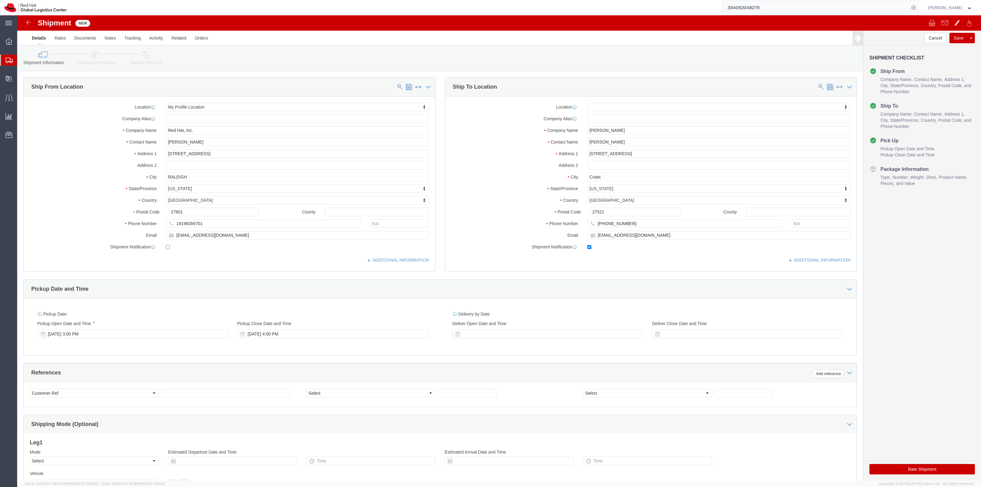
drag, startPoint x: 81, startPoint y: 41, endPoint x: 86, endPoint y: 41, distance: 4.6
click icon
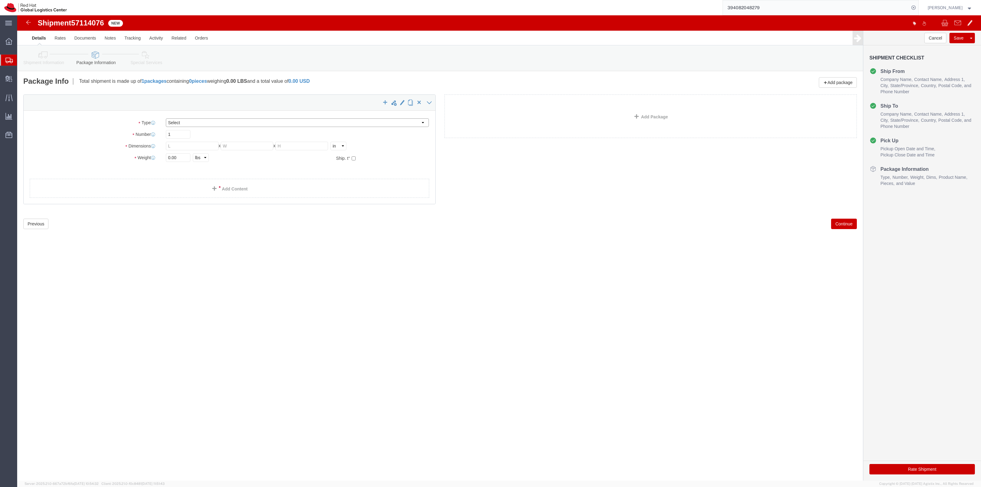
drag, startPoint x: 251, startPoint y: 124, endPoint x: 234, endPoint y: 109, distance: 23.0
click select "Select Case(s) Crate(s) Envelope Large Box Medium Box PAK Skid(s) Small Box Sma…"
select select "LBX"
click select "Select Case(s) Crate(s) Envelope Large Box Medium Box PAK Skid(s) Small Box Sma…"
type input "17.50"
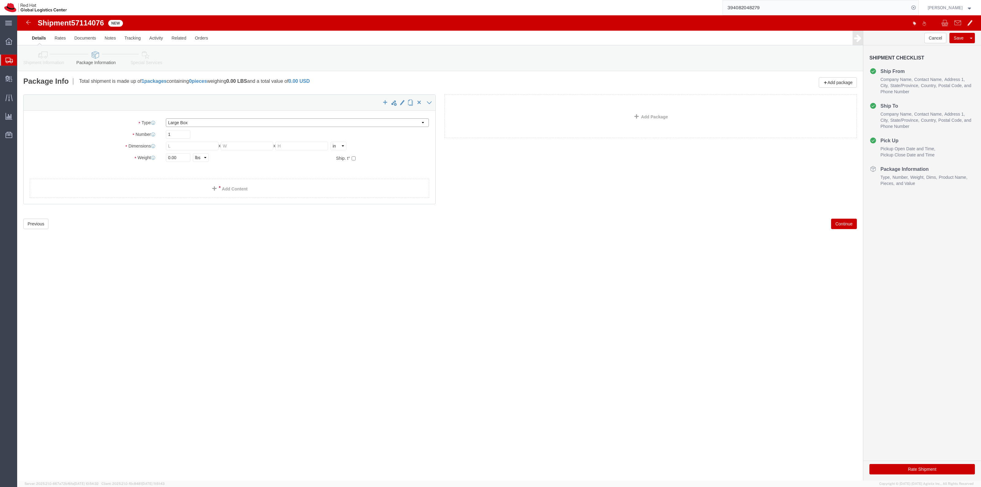
type input "12.50"
type input "3.00"
click div "1 x Large Box Package Type Select Case(s) Crate(s) Envelope Large Box Medium Bo…"
click div
click select "Select Case(s) Crate(s) Envelope Large Box Medium Box PAK Skid(s) Small Box Sma…"
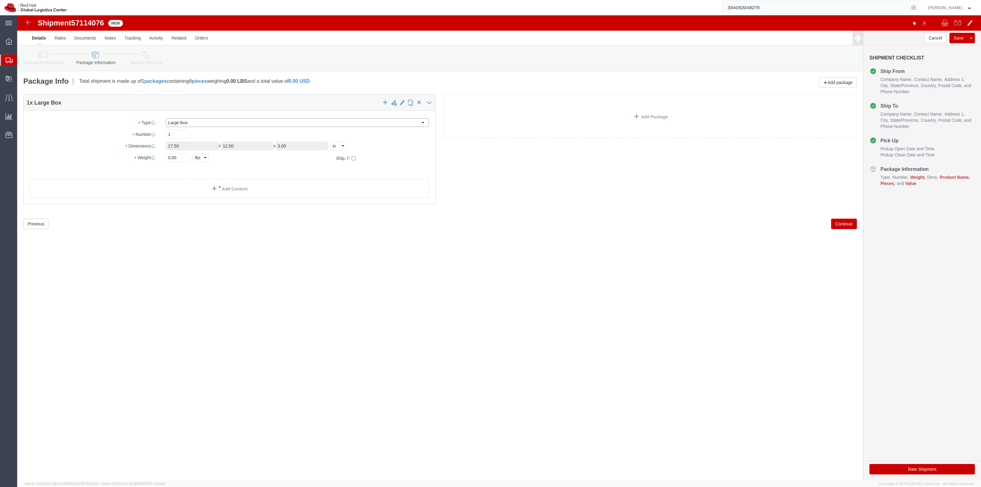
select select "ENV"
click select "Select Case(s) Crate(s) Envelope Large Box Medium Box PAK Skid(s) Small Box Sma…"
type input "9.50"
type input "0.25"
type input "1"
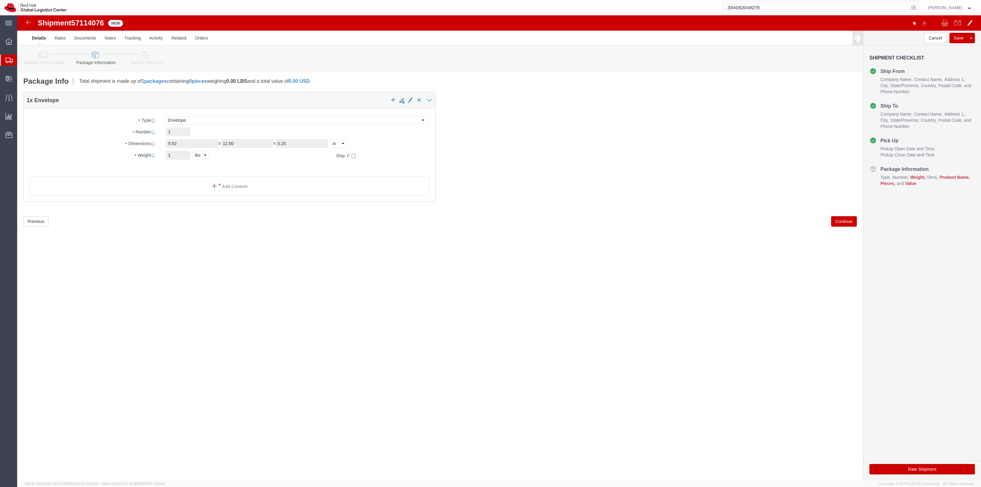
click div "1 x Envelope Package Type Select Case(s) Crate(s) Envelope Large Box Medium Box…"
click div
click link "Add Content"
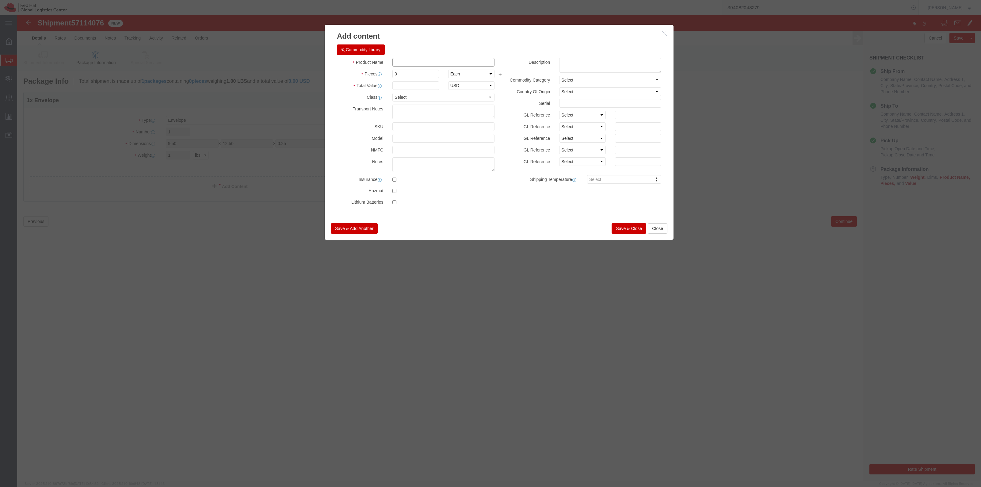
click input "text"
type input "T-Shirt"
type input "1"
type input "8.25"
click button "Save & Close"
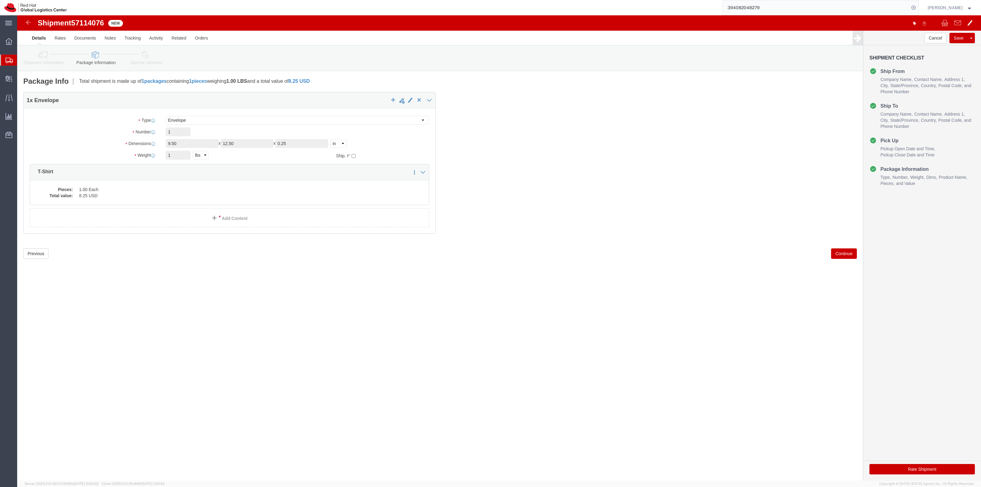
click icon
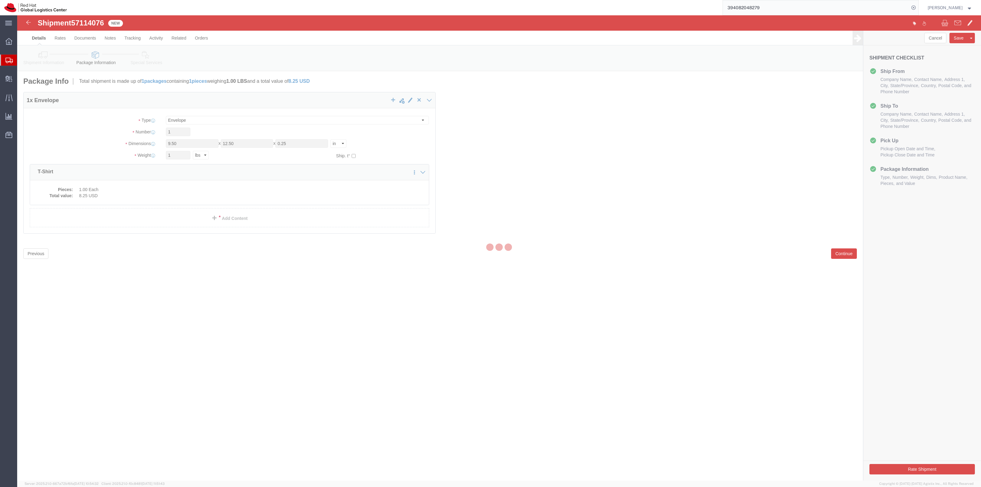
select select
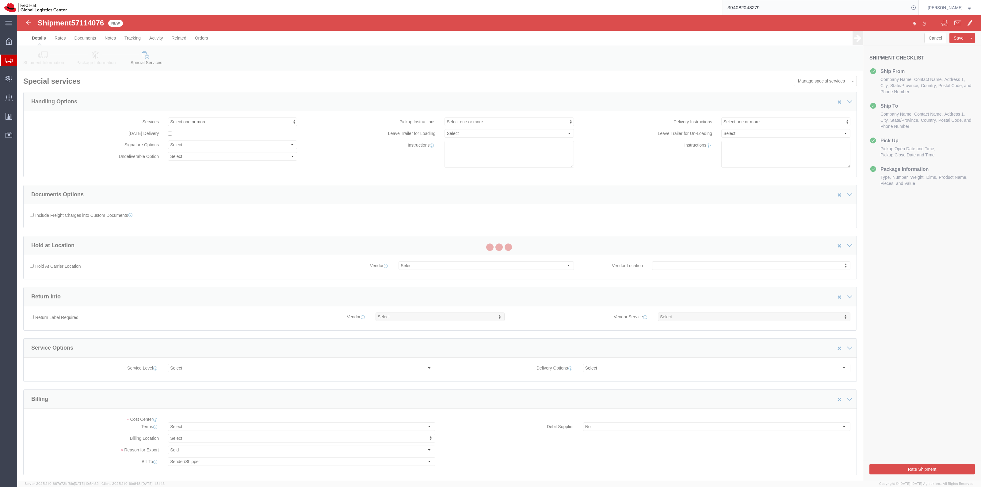
select select "COSTCENTER"
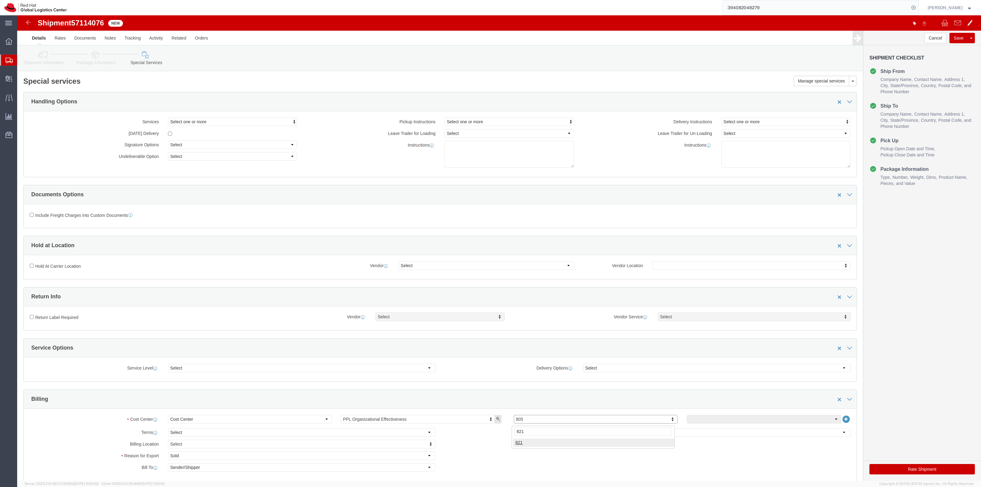
type input "821"
click button "Save"
